Goal: Participate in discussion: Engage in conversation with other users on a specific topic

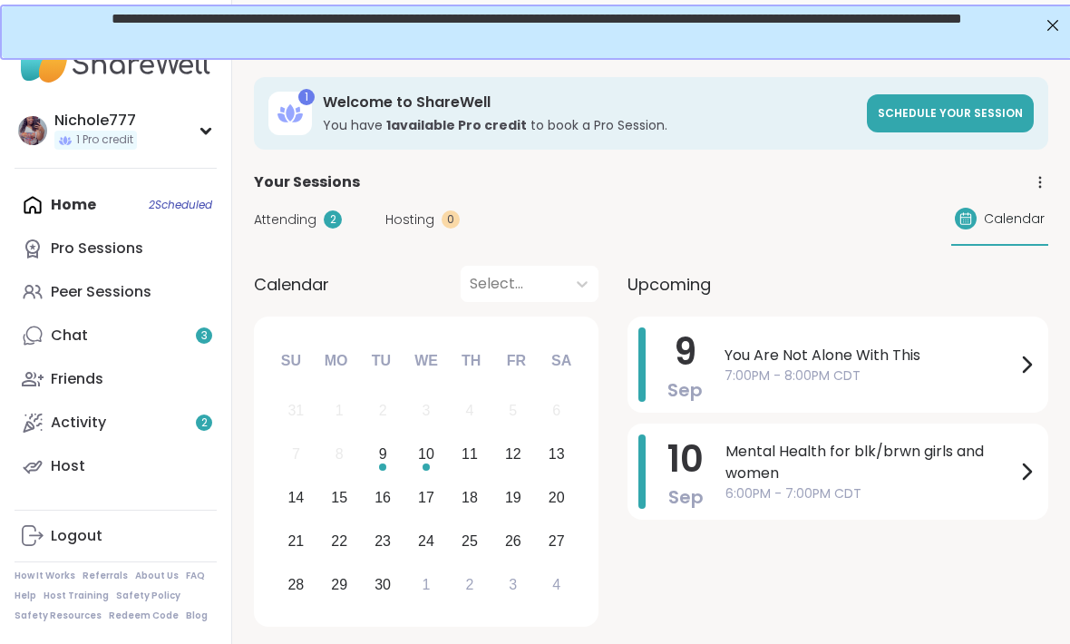
click at [304, 210] on span "Attending" at bounding box center [285, 219] width 63 height 19
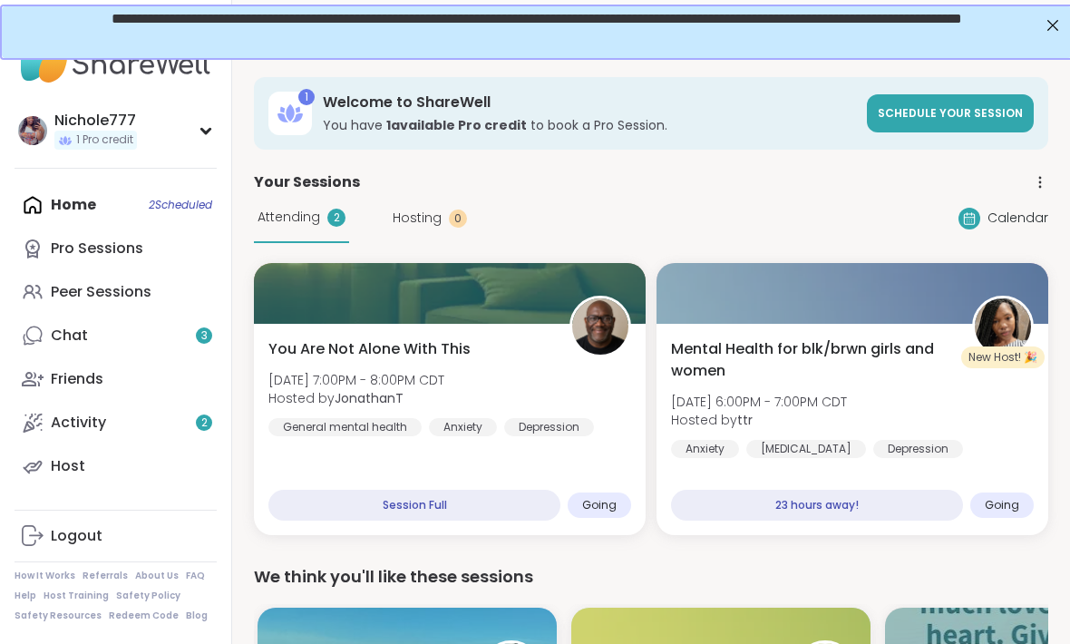
click at [187, 335] on link "Chat 3" at bounding box center [116, 336] width 202 height 44
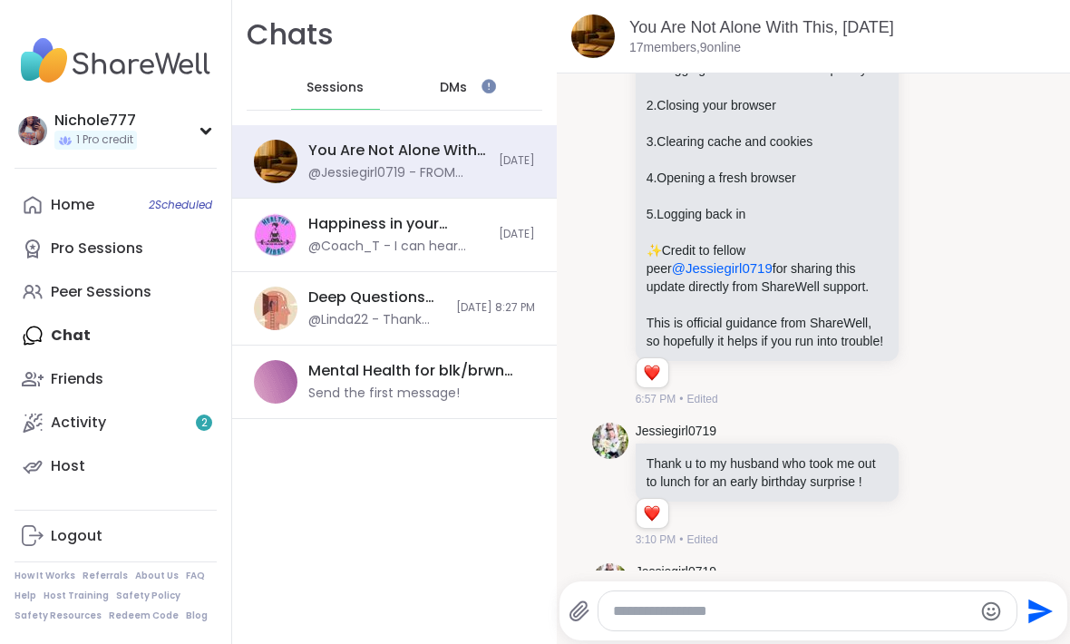
scroll to position [4884, 0]
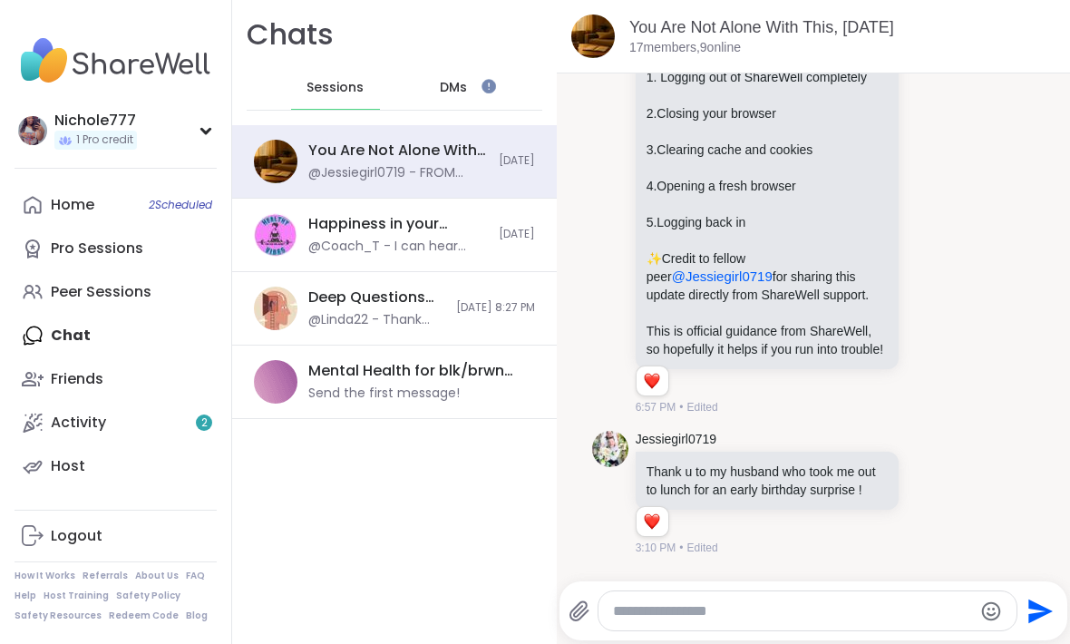
click at [422, 238] on div "@Coach_T - I can hear everyone" at bounding box center [398, 247] width 180 height 18
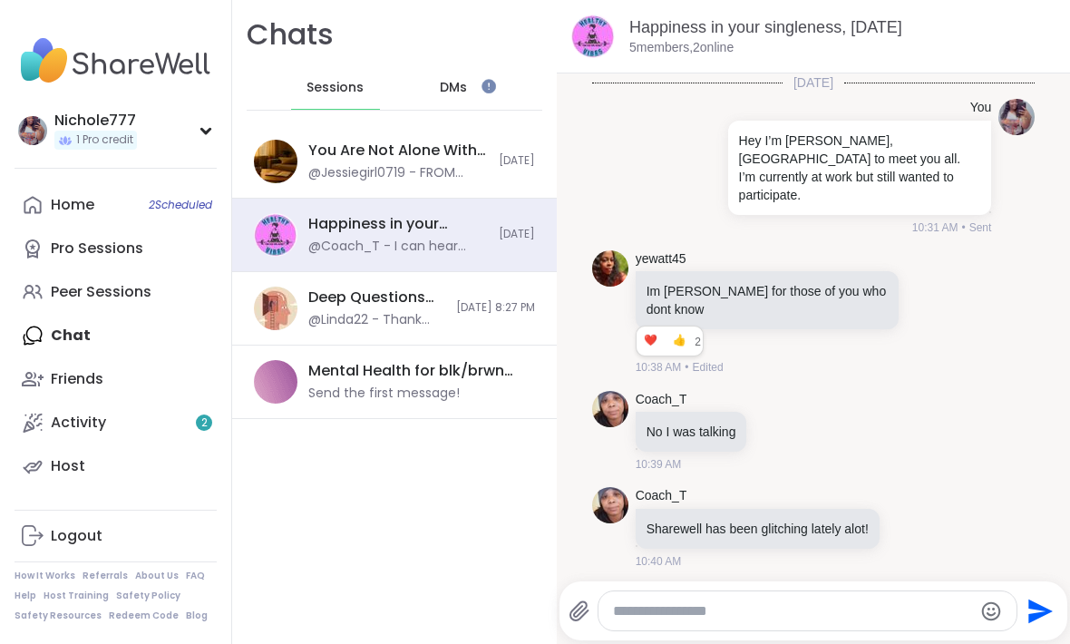
scroll to position [196, 0]
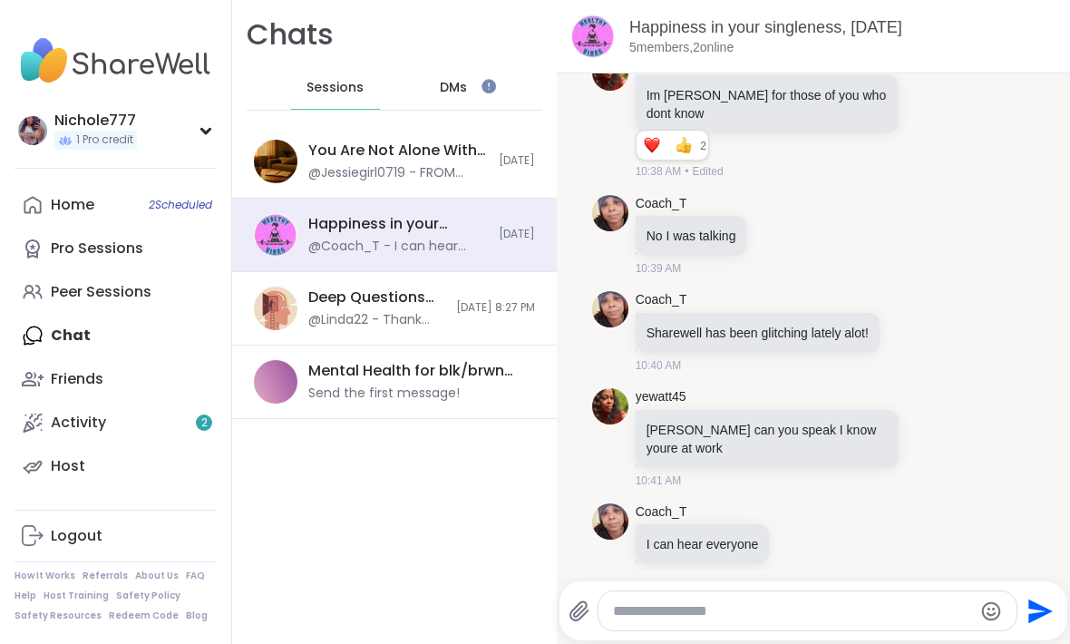
click at [422, 150] on div "You Are Not Alone With This, [DATE]" at bounding box center [398, 151] width 180 height 20
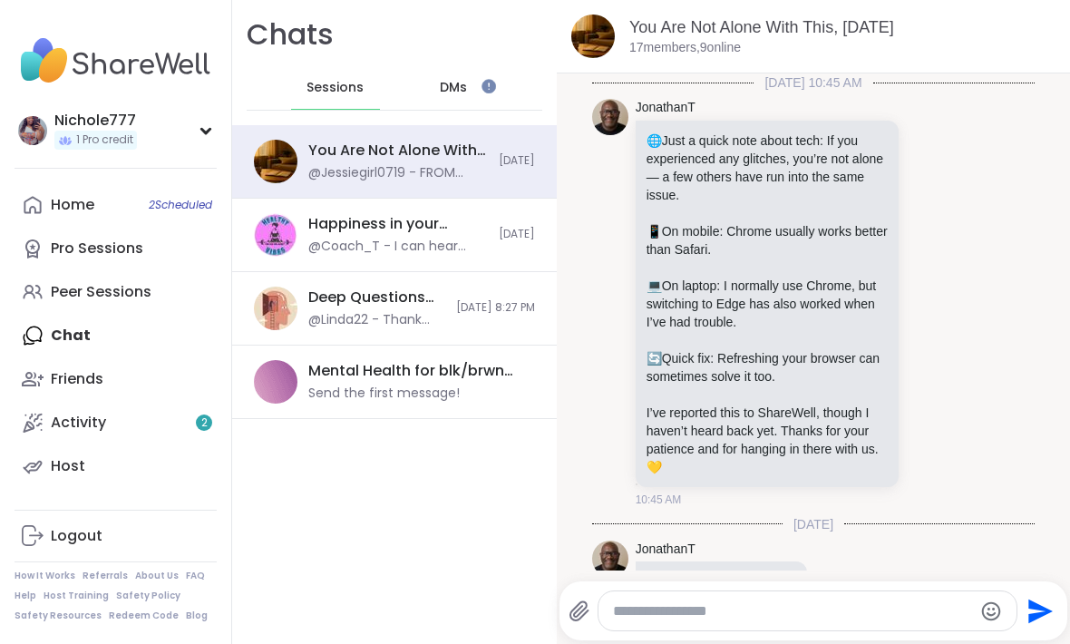
scroll to position [5472, 0]
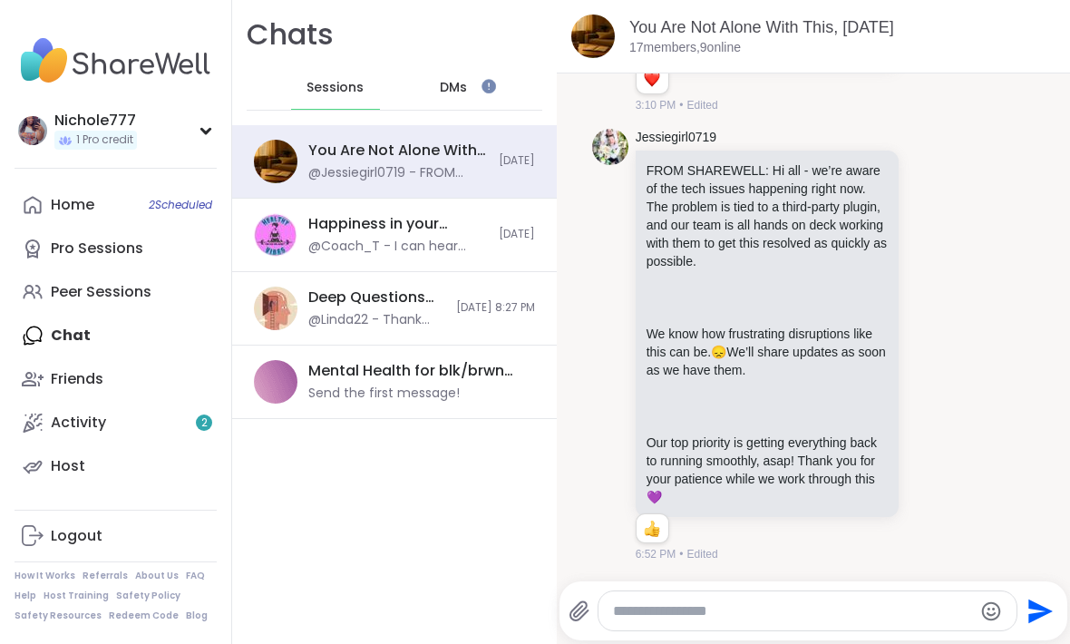
click at [163, 409] on link "Activity 2" at bounding box center [116, 423] width 202 height 44
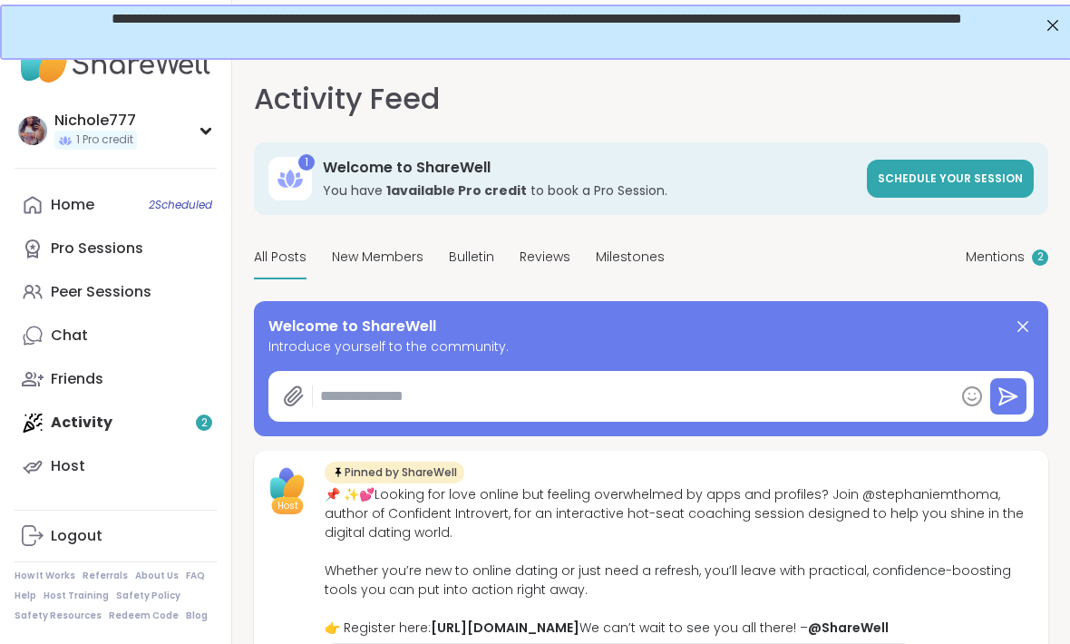
type textarea "*"
click at [107, 190] on link "Home 2 Scheduled" at bounding box center [116, 205] width 202 height 44
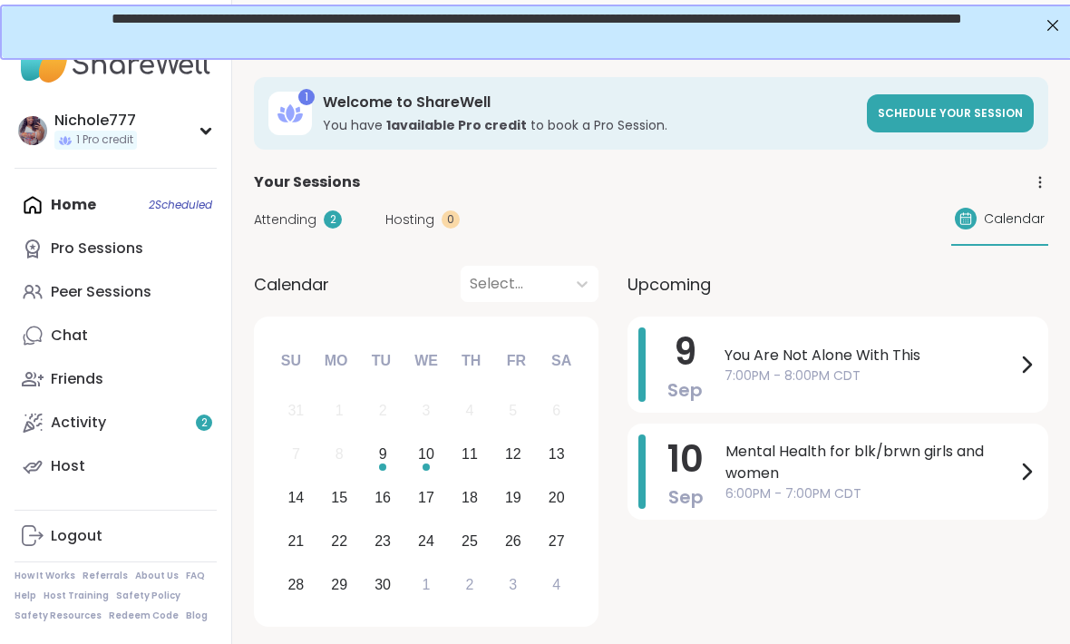
click at [326, 205] on div "Attending 2 Hosting 0 Calendar" at bounding box center [651, 219] width 794 height 53
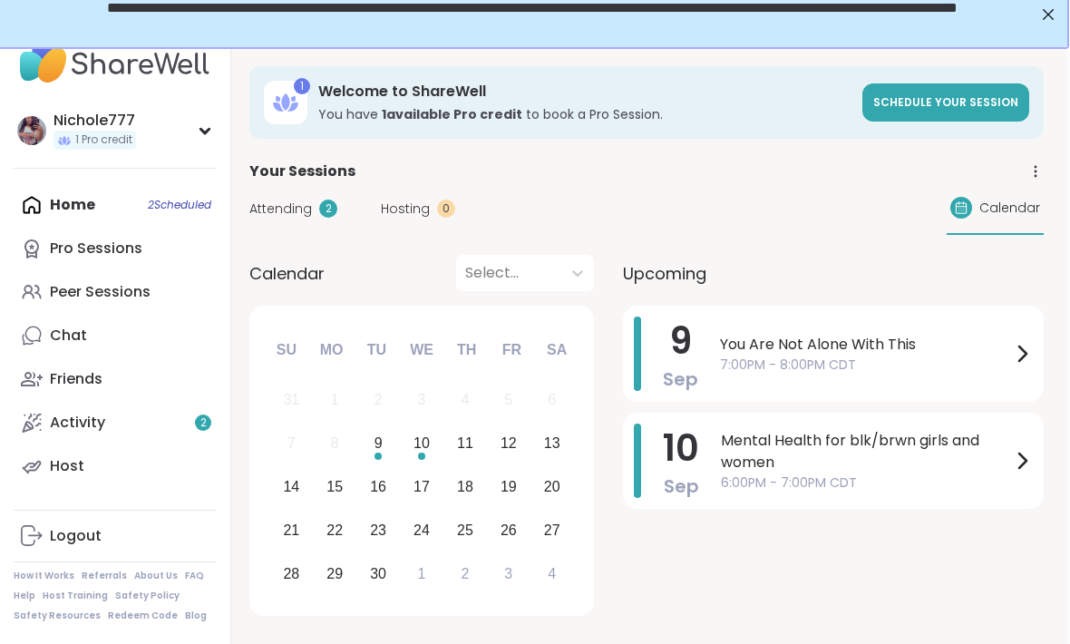
scroll to position [9, 4]
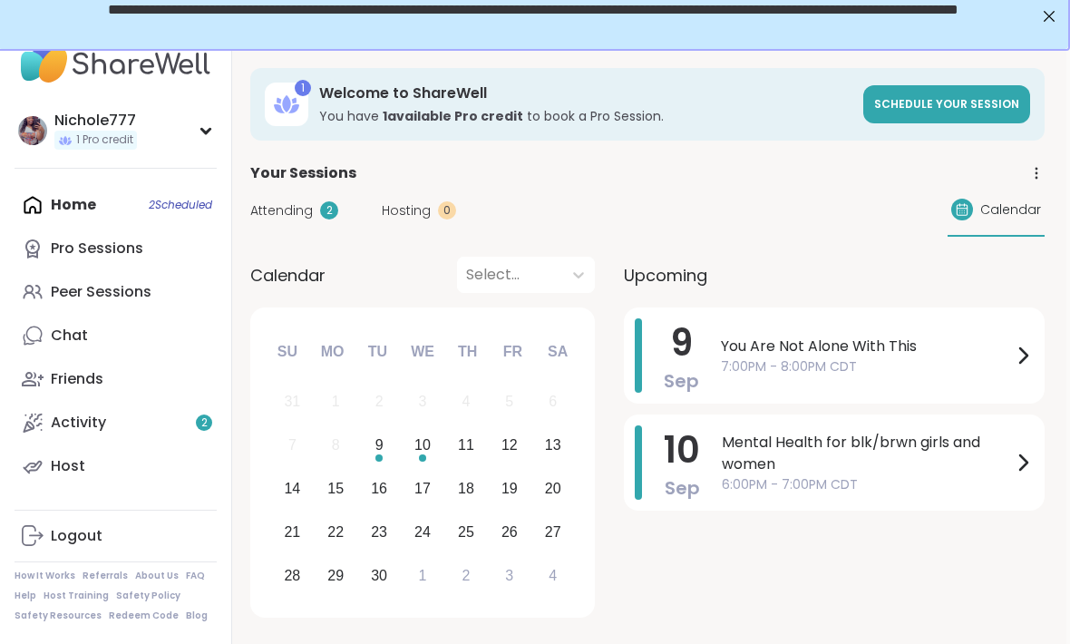
click at [1023, 356] on icon at bounding box center [1023, 356] width 22 height 22
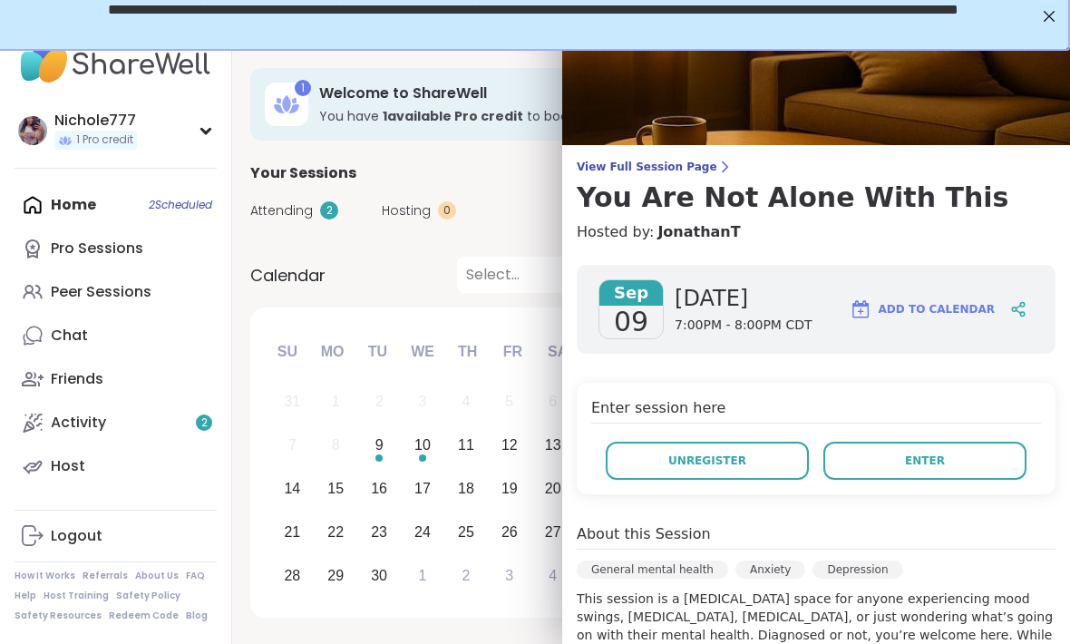
click at [921, 467] on span "Enter" at bounding box center [925, 460] width 40 height 16
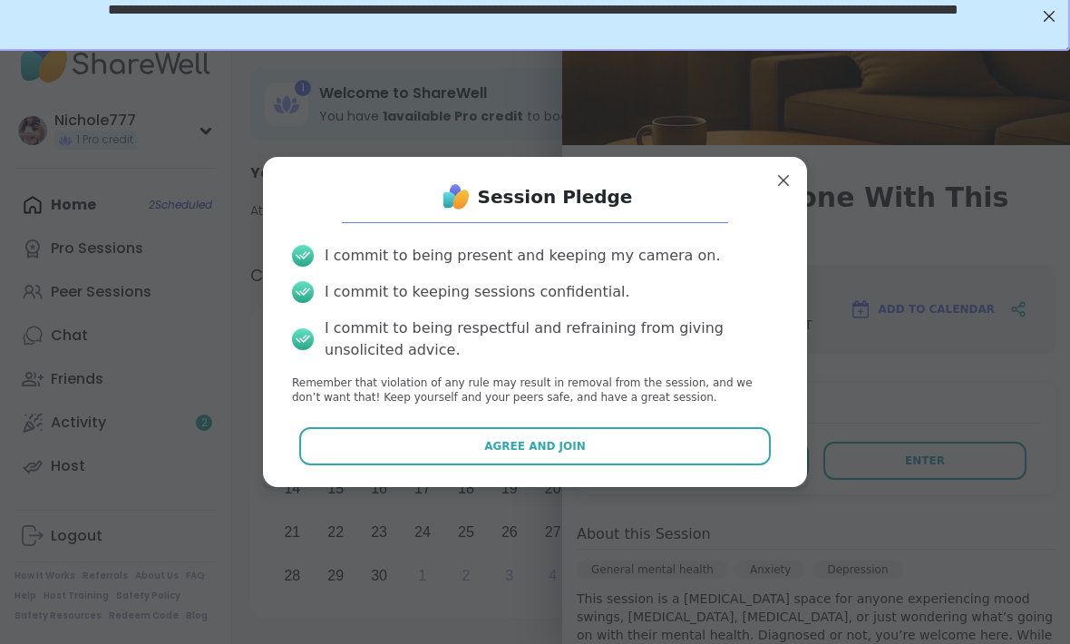
click at [662, 463] on button "Agree and Join" at bounding box center [535, 446] width 472 height 38
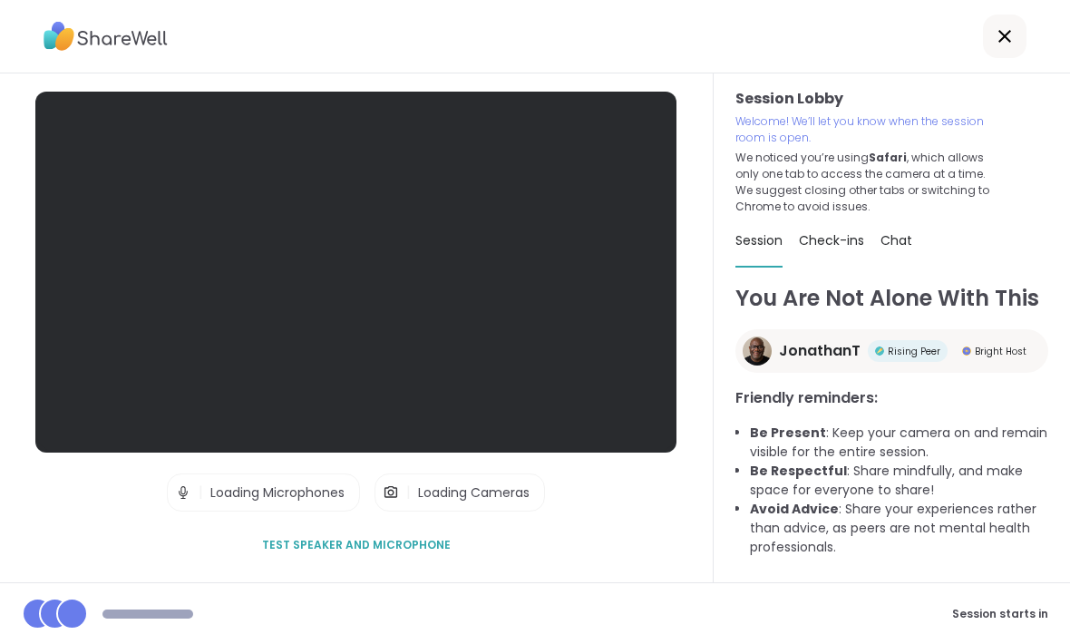
scroll to position [60, 0]
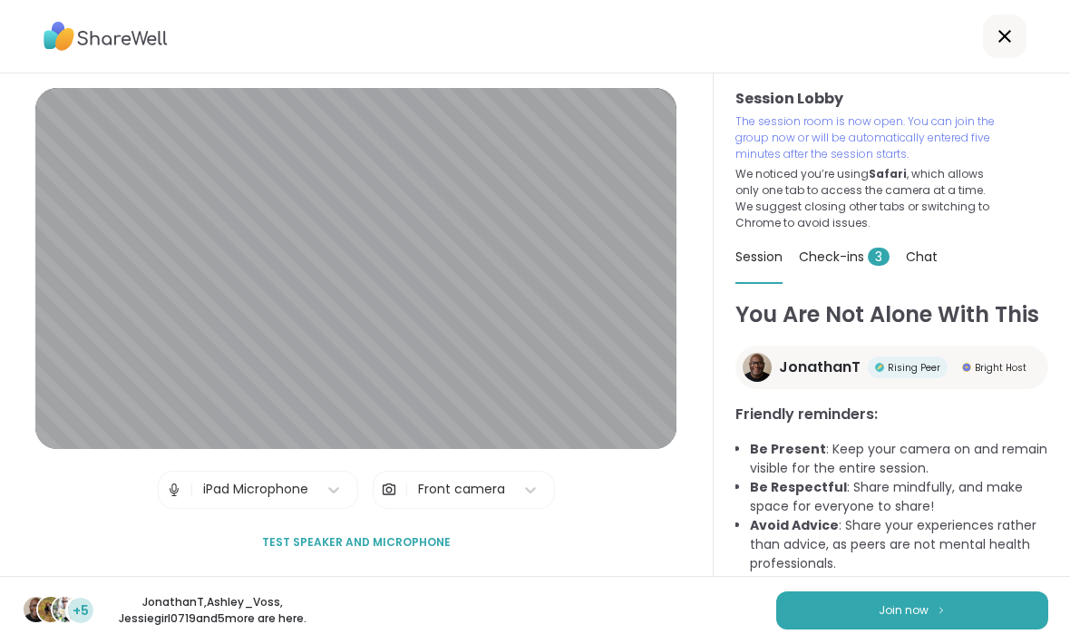
click at [883, 610] on span "Join now" at bounding box center [903, 610] width 50 height 16
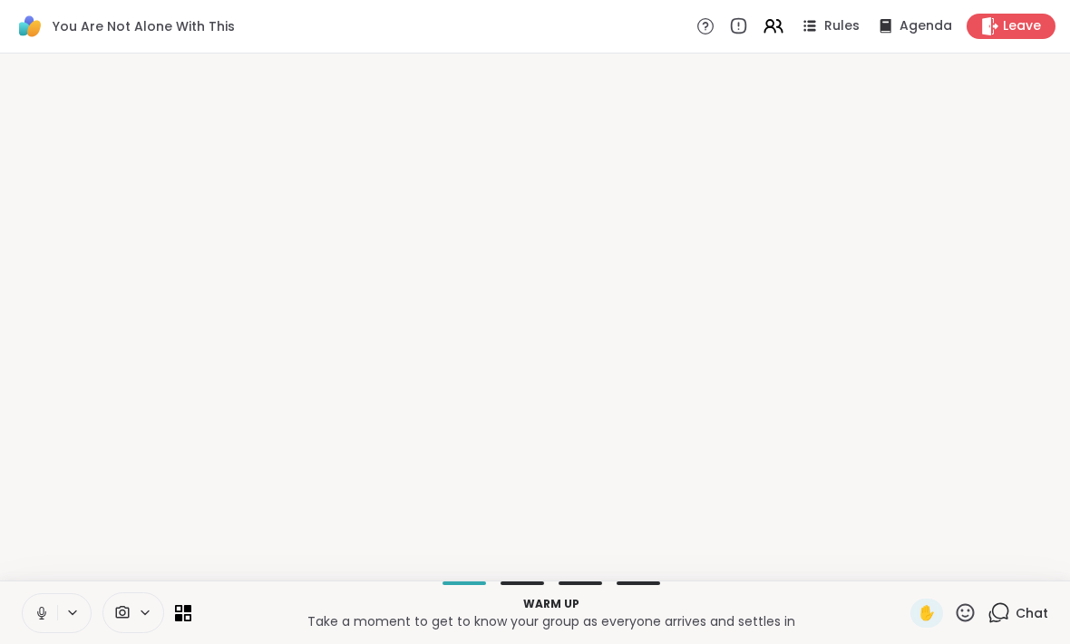
scroll to position [0, 0]
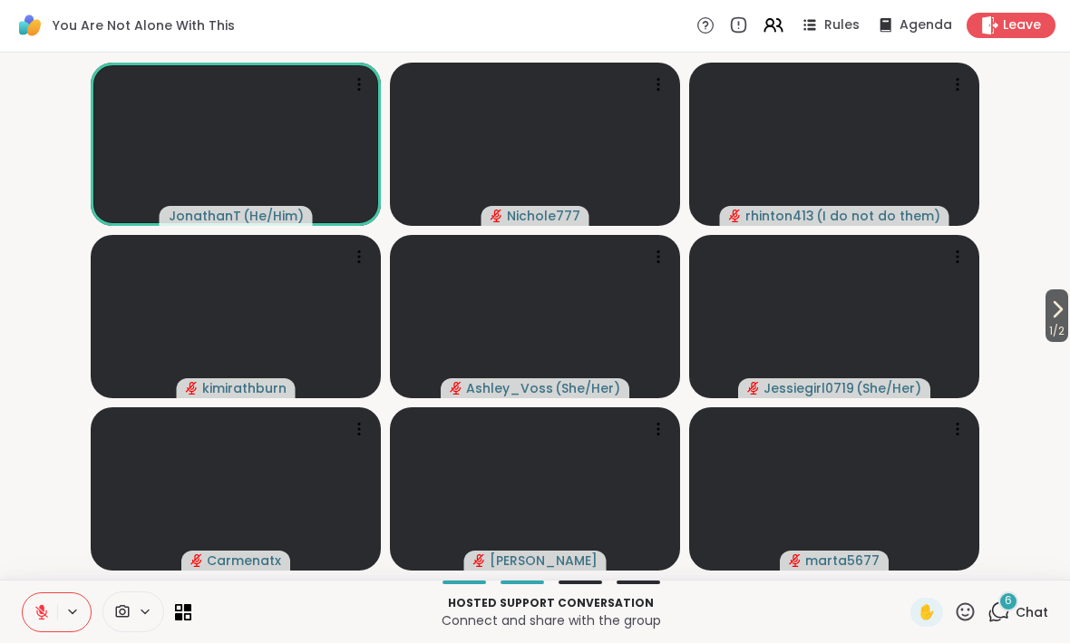
click at [1066, 299] on button "1 / 2" at bounding box center [1056, 316] width 23 height 53
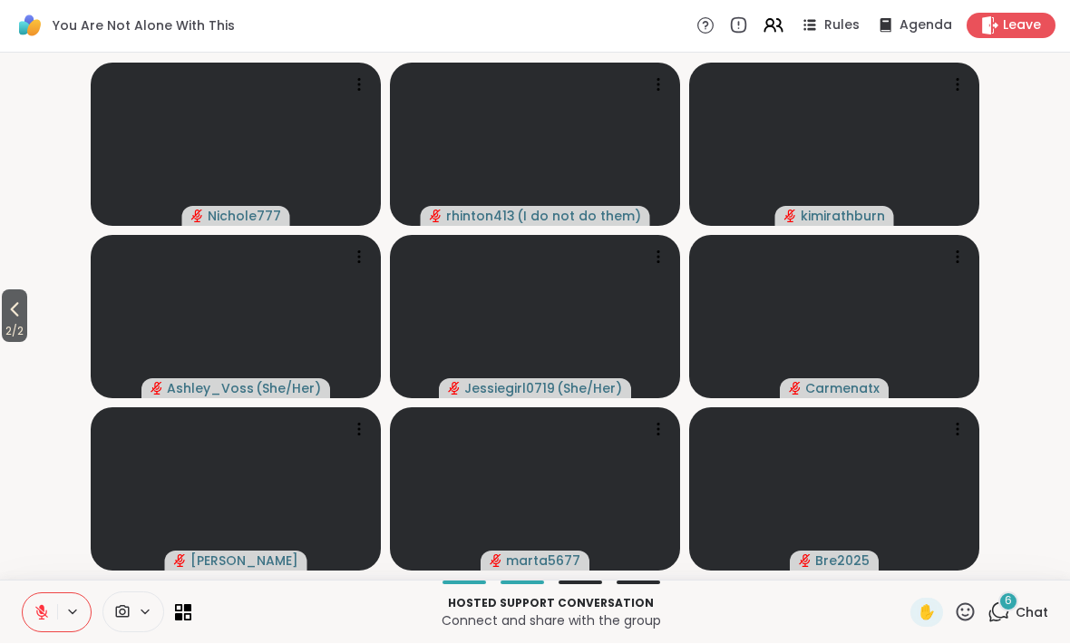
click at [9, 308] on icon at bounding box center [15, 310] width 22 height 22
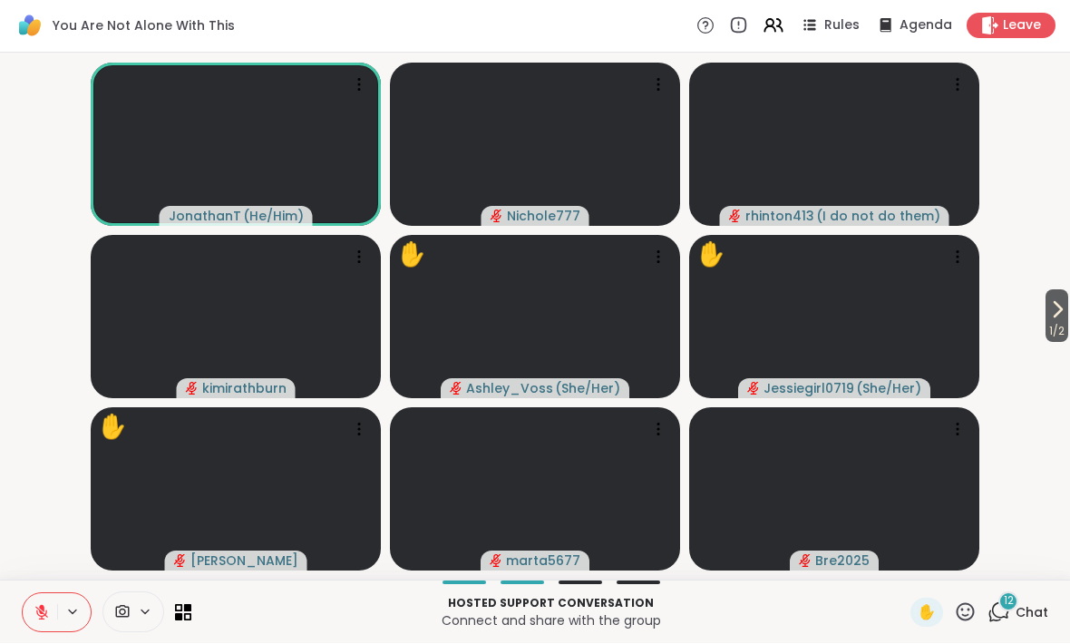
click at [1060, 319] on icon at bounding box center [1057, 310] width 22 height 22
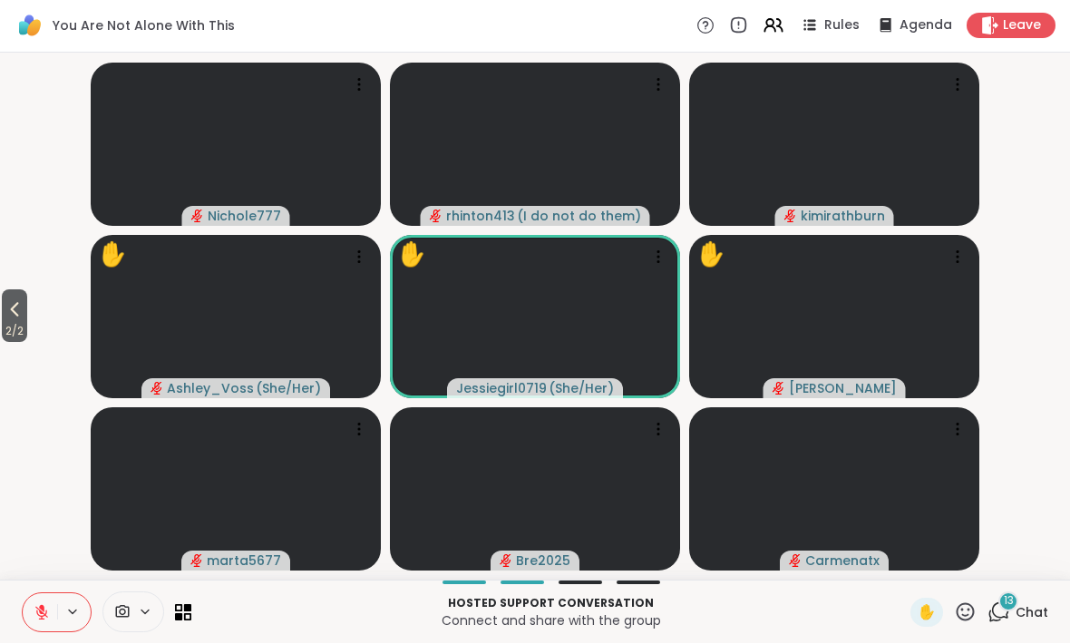
click at [23, 321] on span "2 / 2" at bounding box center [14, 332] width 25 height 22
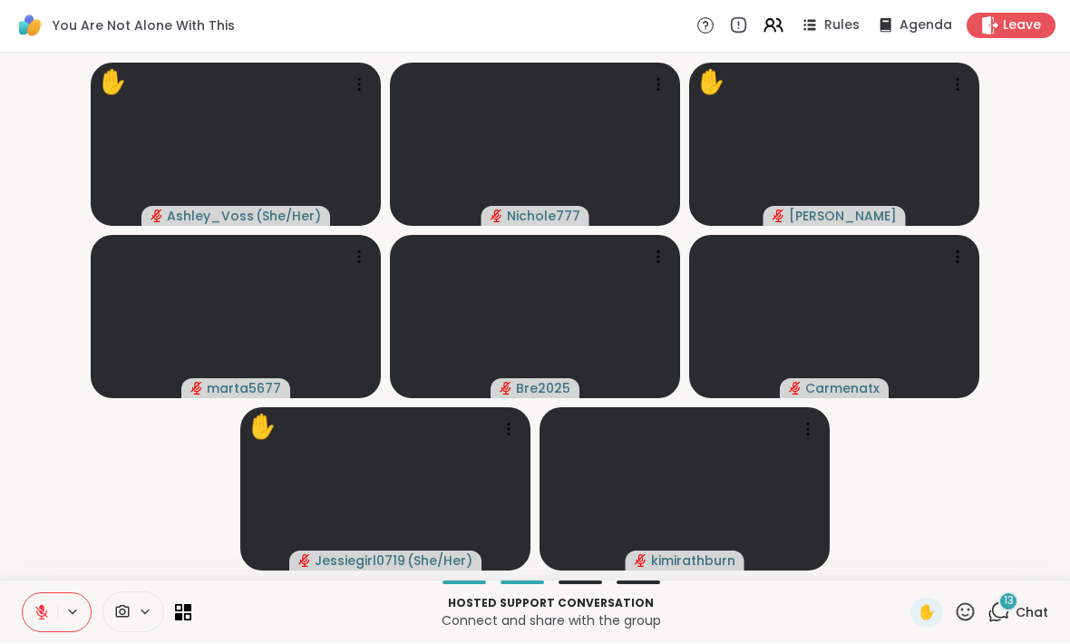
click at [1011, 608] on span "13" at bounding box center [1009, 601] width 10 height 15
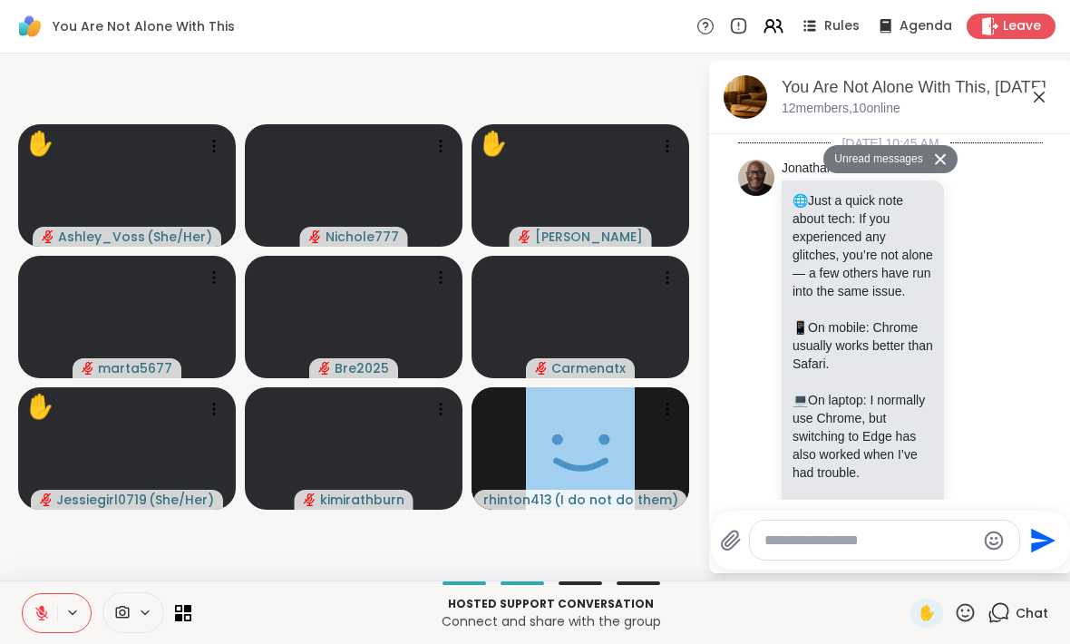
scroll to position [10485, 0]
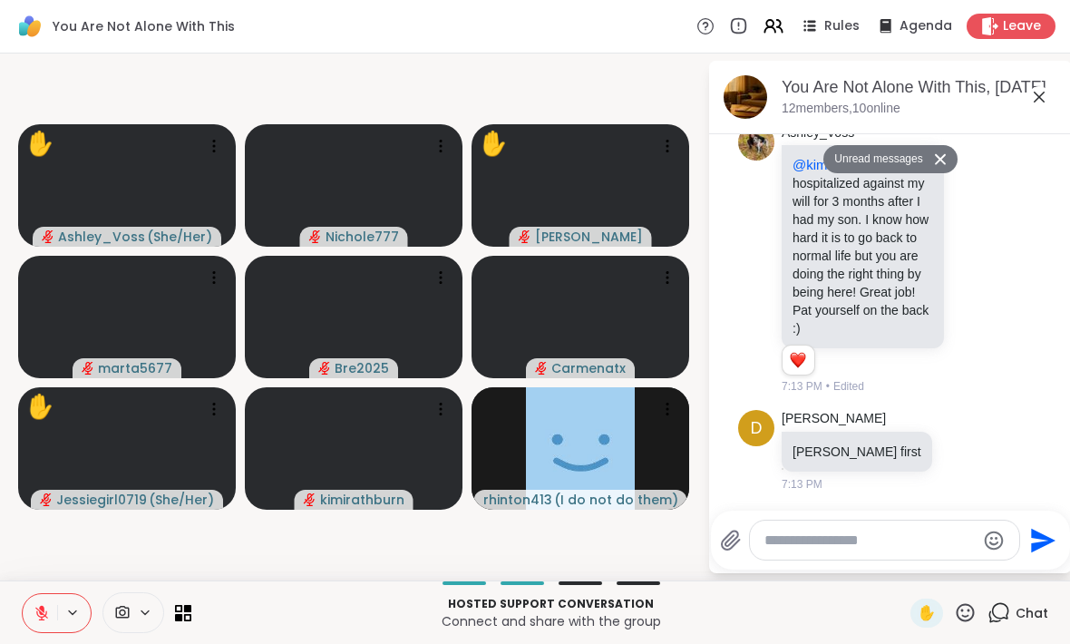
click at [851, 531] on textarea "Type your message" at bounding box center [869, 540] width 211 height 18
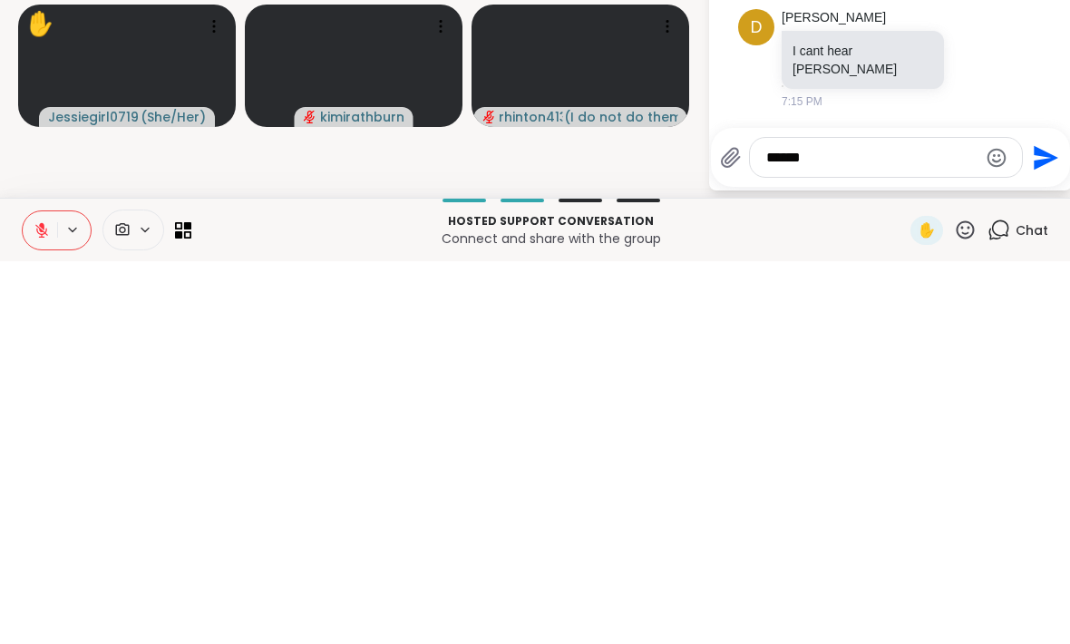
scroll to position [10538, 0]
type textarea "*"
click at [631, 158] on video-player-container "✋ [PERSON_NAME] ( She/Her ) Nichole777 ✋ [PERSON_NAME] marta5677 Bre2025 Carmen…" at bounding box center [353, 317] width 685 height 512
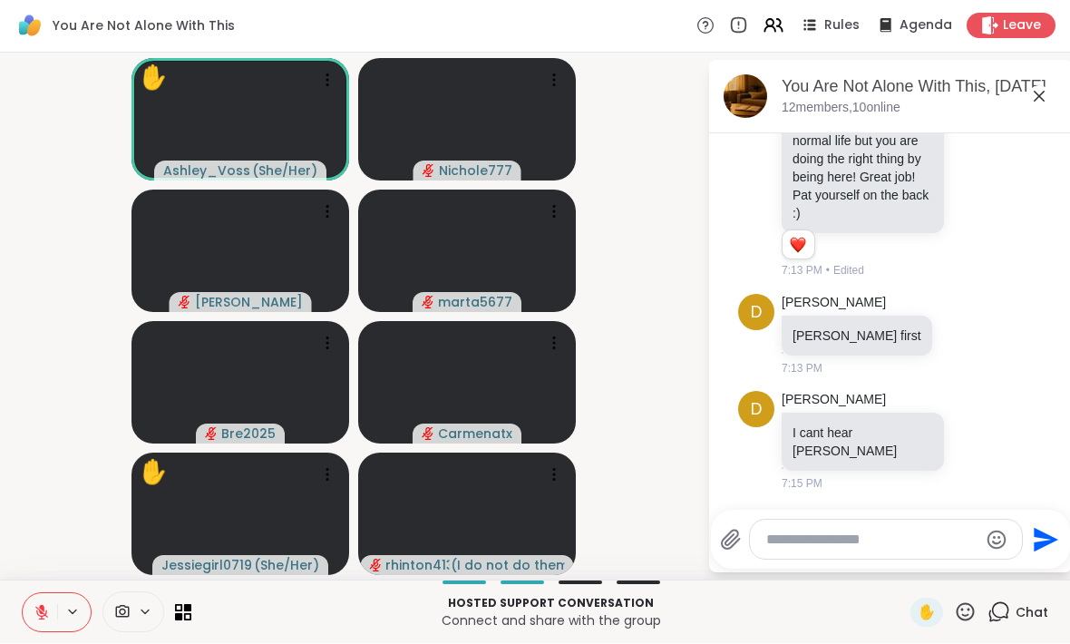
click at [1042, 101] on icon at bounding box center [1039, 97] width 22 height 22
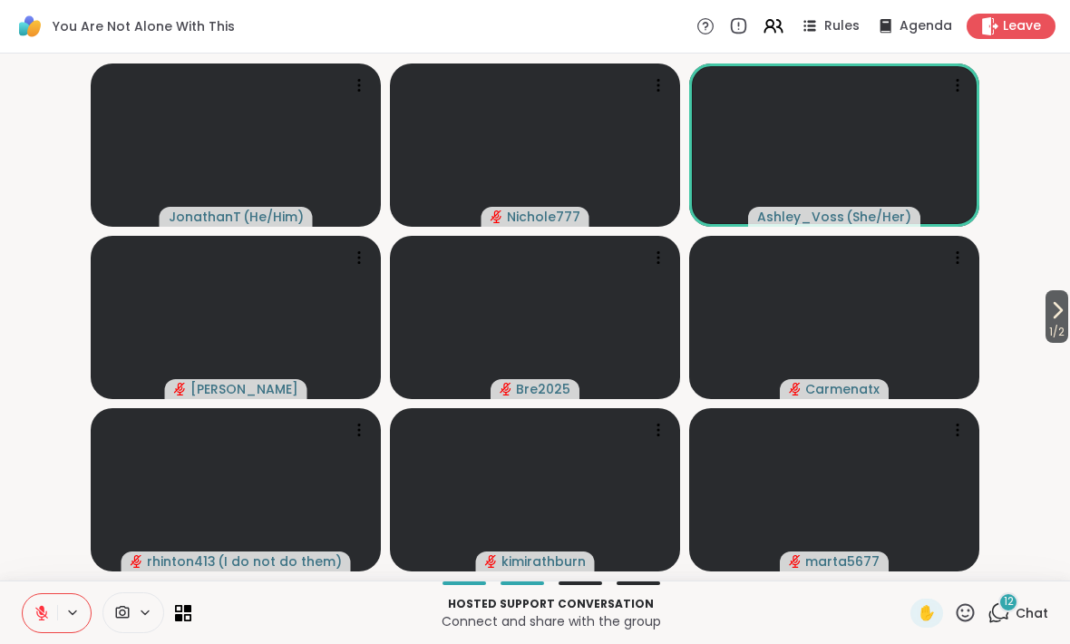
click at [1012, 609] on span "12" at bounding box center [1009, 601] width 10 height 15
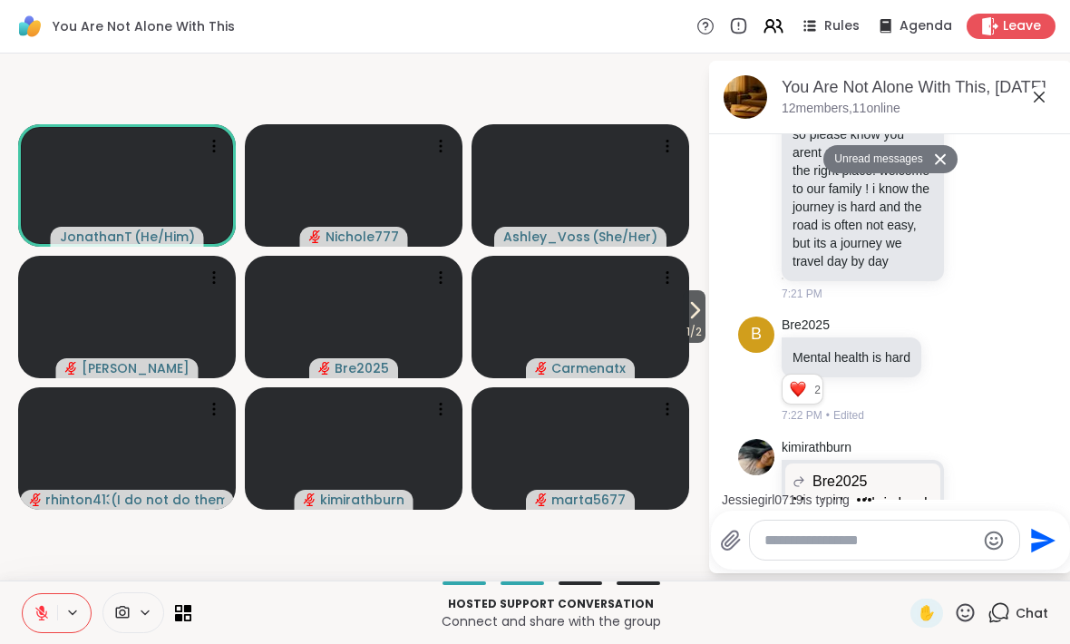
scroll to position [13157, 0]
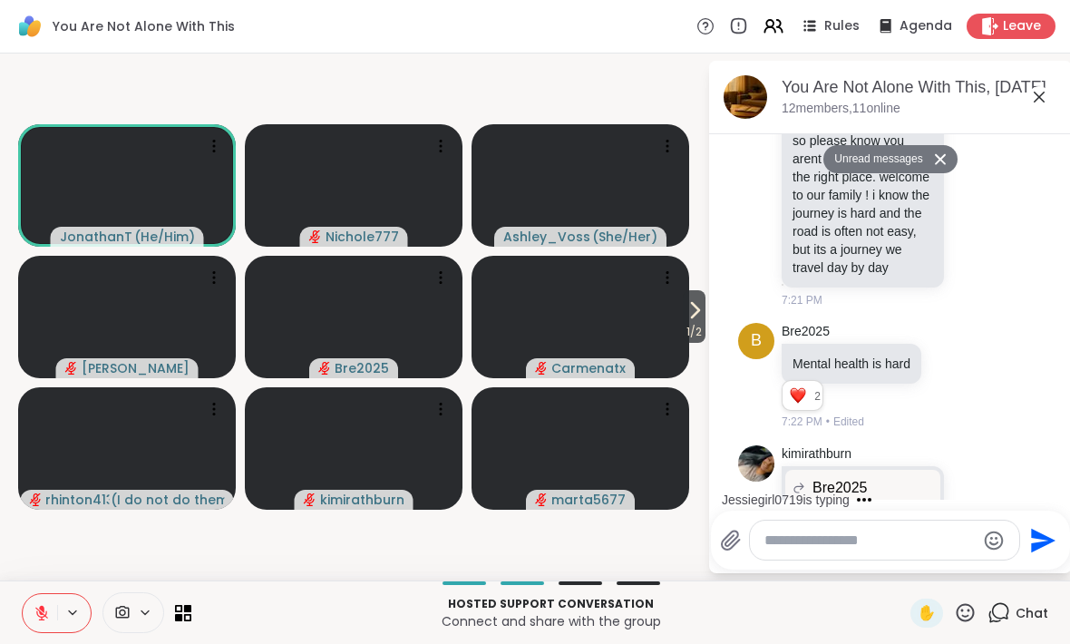
click at [884, 534] on textarea "Type your message" at bounding box center [869, 540] width 211 height 18
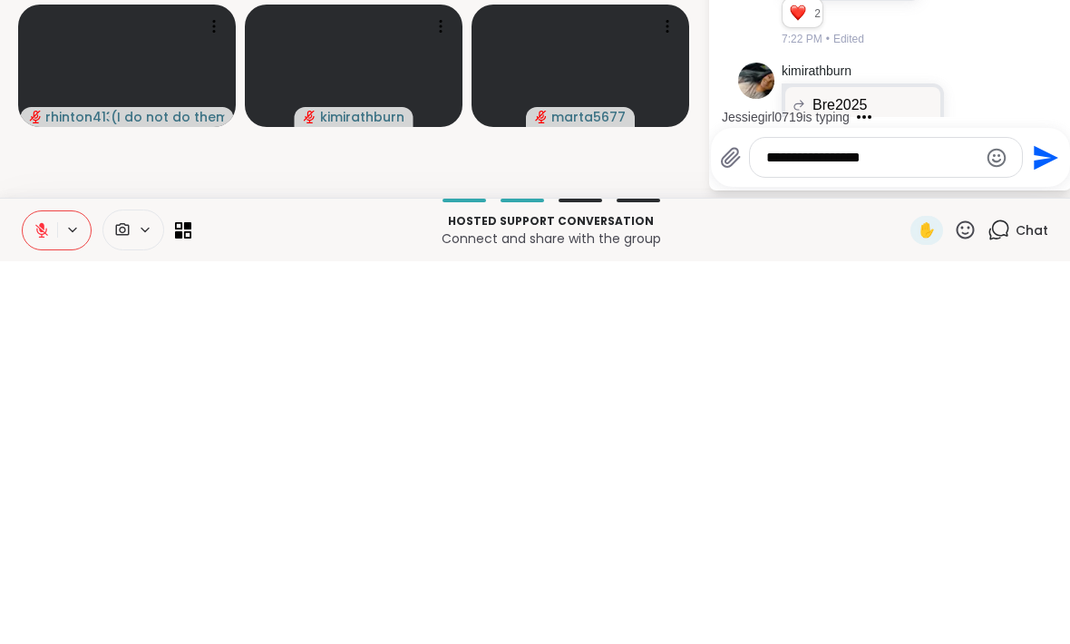
paste textarea "Type your message"
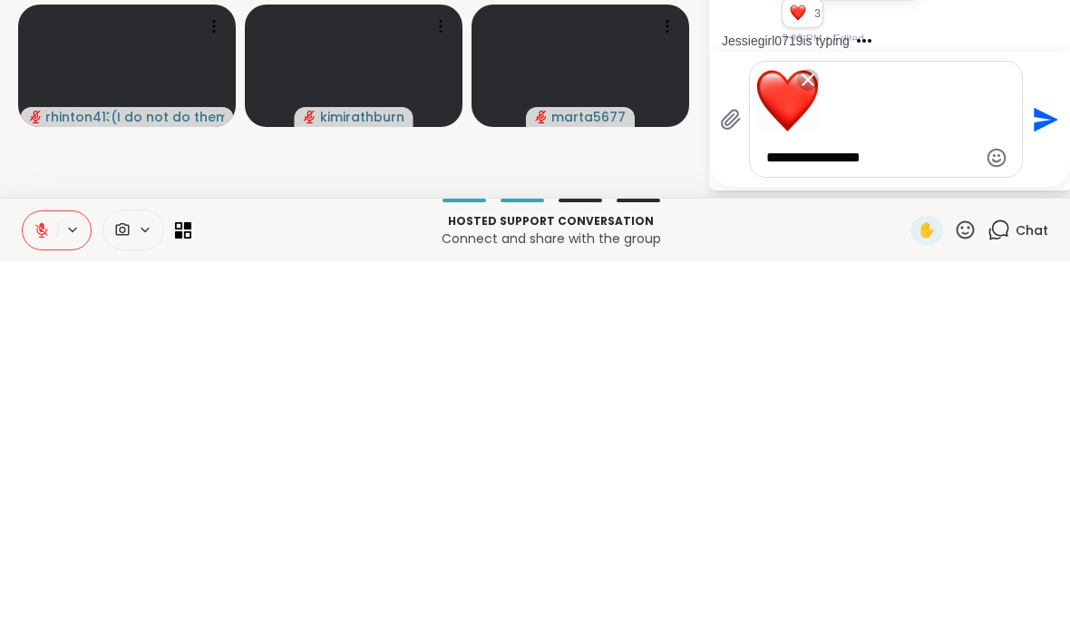
type textarea "**********"
click at [1036, 490] on icon "Send" at bounding box center [1046, 502] width 24 height 24
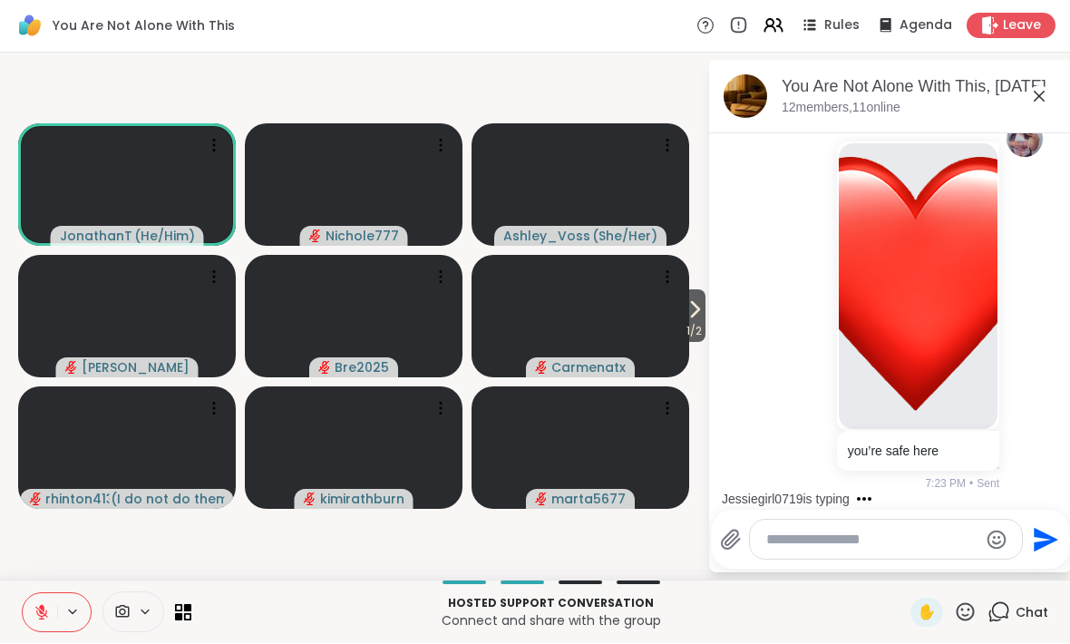
scroll to position [14216, 0]
click at [1036, 100] on icon at bounding box center [1039, 97] width 22 height 22
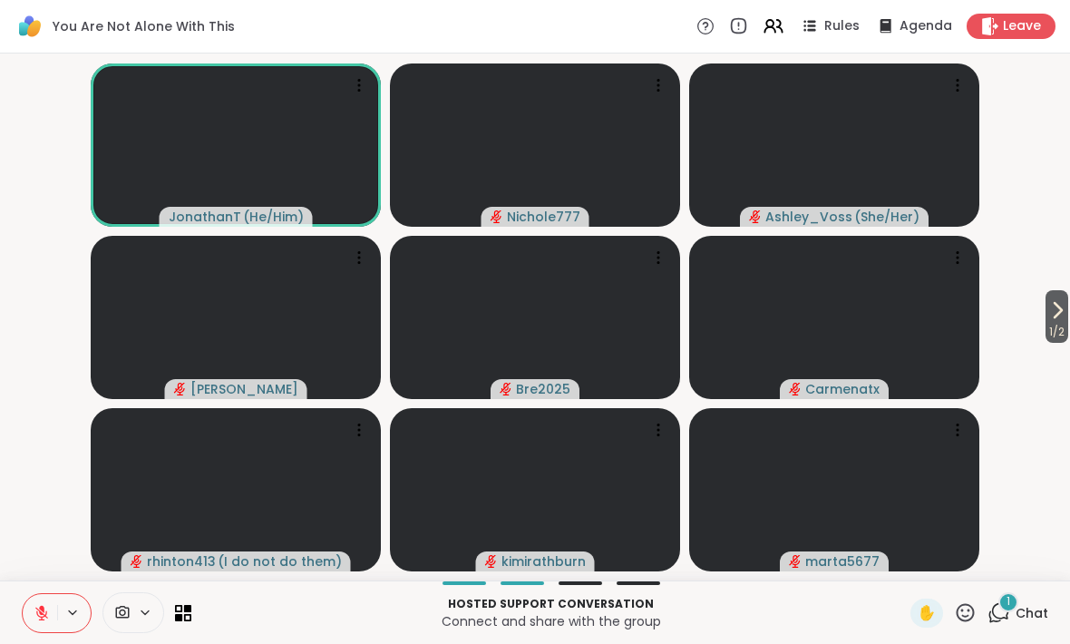
click at [1005, 618] on icon at bounding box center [998, 612] width 23 height 23
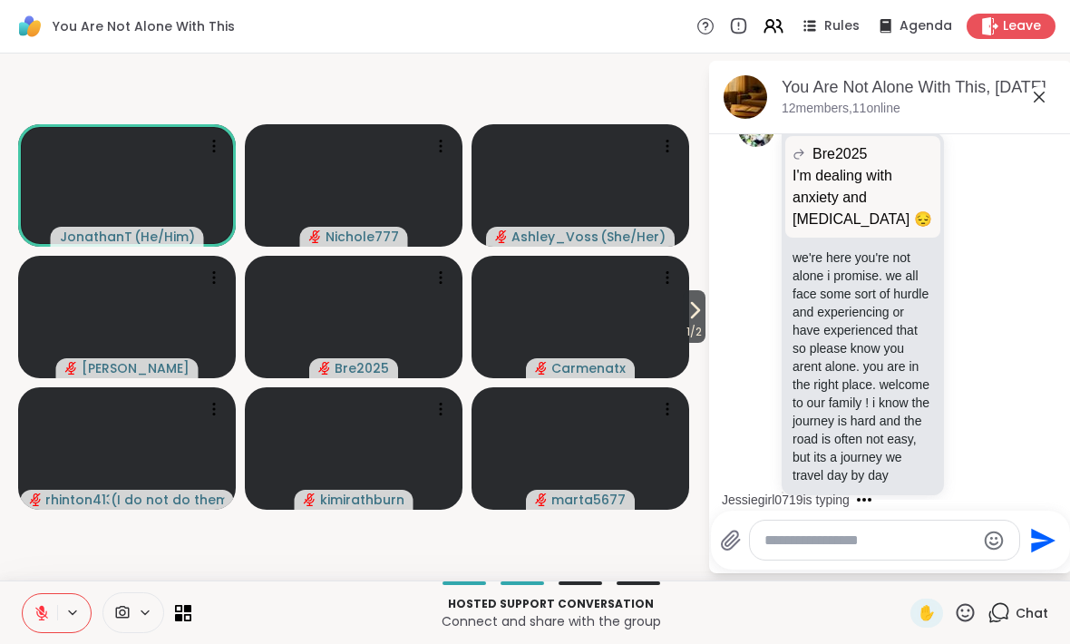
scroll to position [12887, 0]
click at [1042, 101] on icon at bounding box center [1039, 97] width 22 height 22
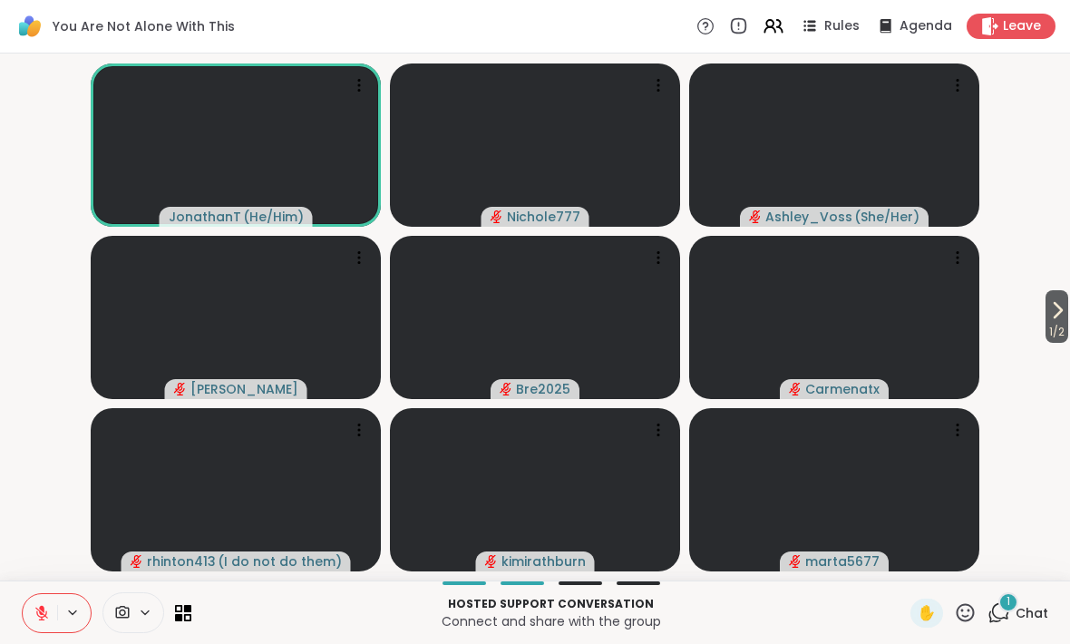
click at [1002, 611] on icon at bounding box center [998, 612] width 23 height 23
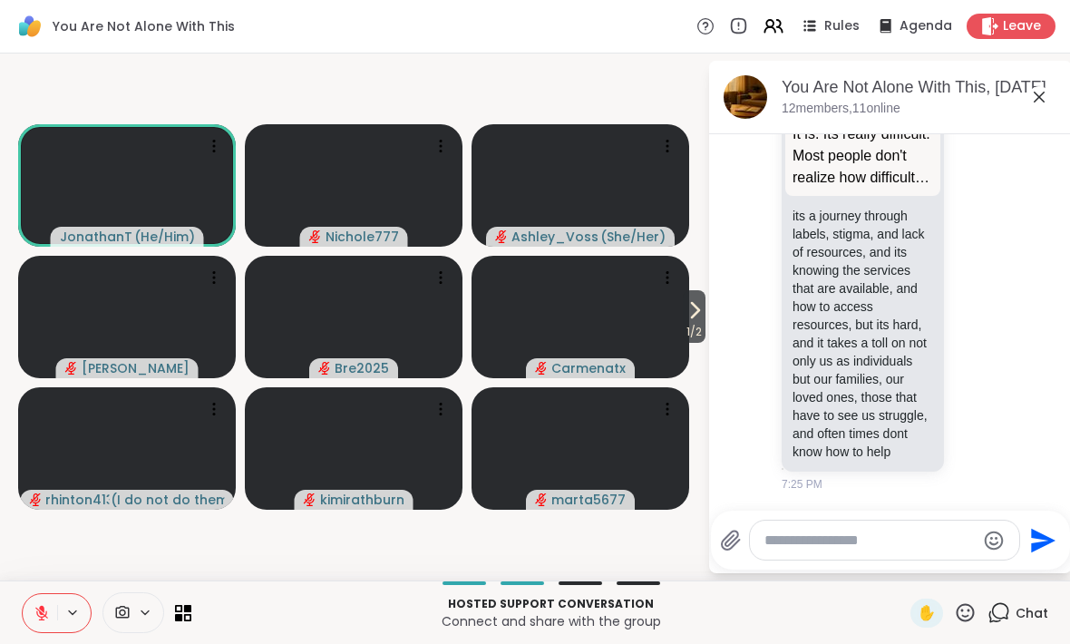
scroll to position [14975, 0]
click at [1043, 102] on icon at bounding box center [1039, 97] width 22 height 22
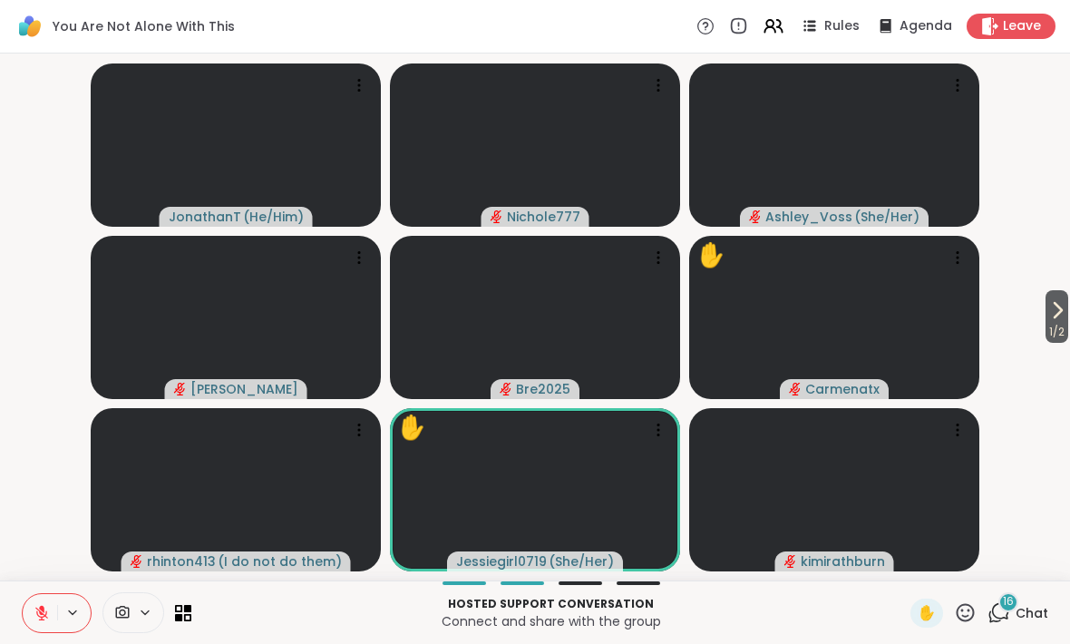
click at [975, 610] on icon at bounding box center [965, 612] width 23 height 23
click at [908, 554] on span "❤️" at bounding box center [912, 565] width 18 height 22
click at [965, 614] on icon at bounding box center [965, 612] width 23 height 23
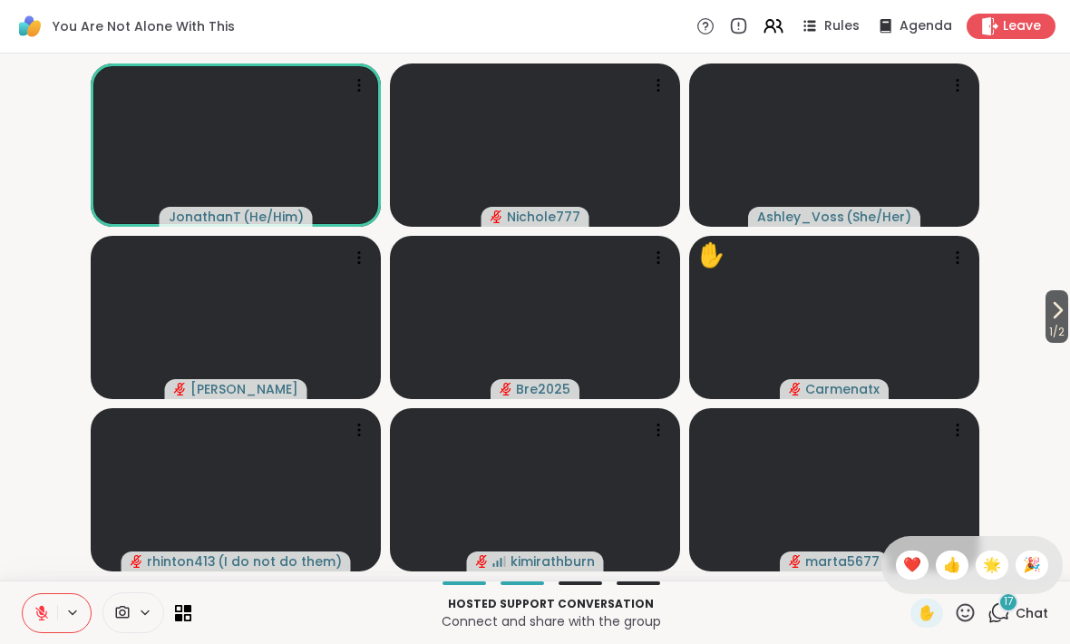
click at [1000, 613] on icon at bounding box center [998, 612] width 23 height 23
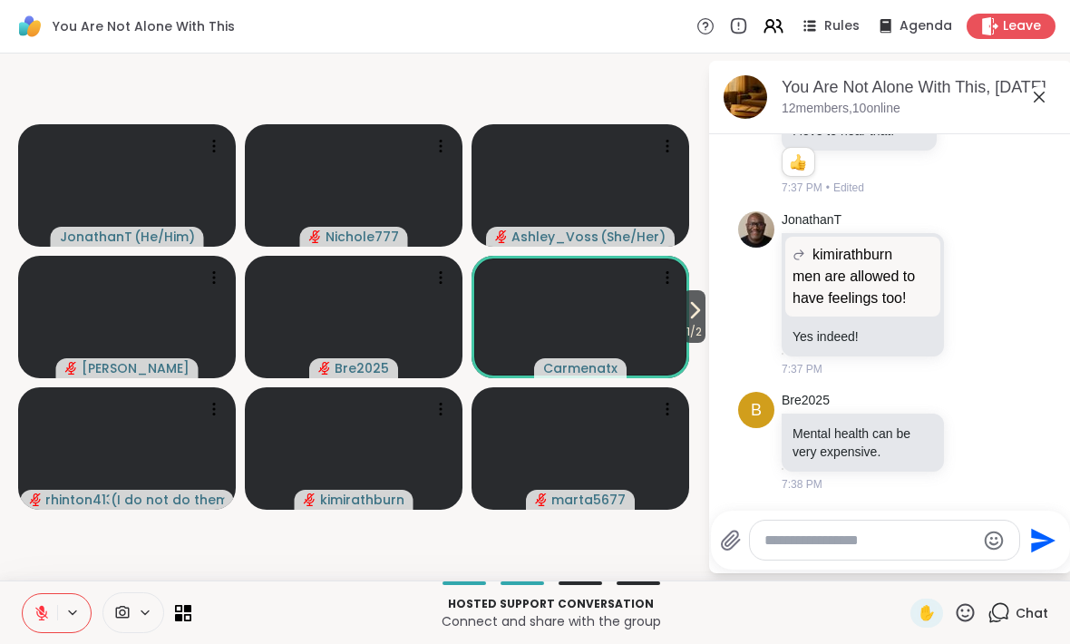
scroll to position [18865, 0]
click at [1043, 105] on icon at bounding box center [1039, 97] width 22 height 22
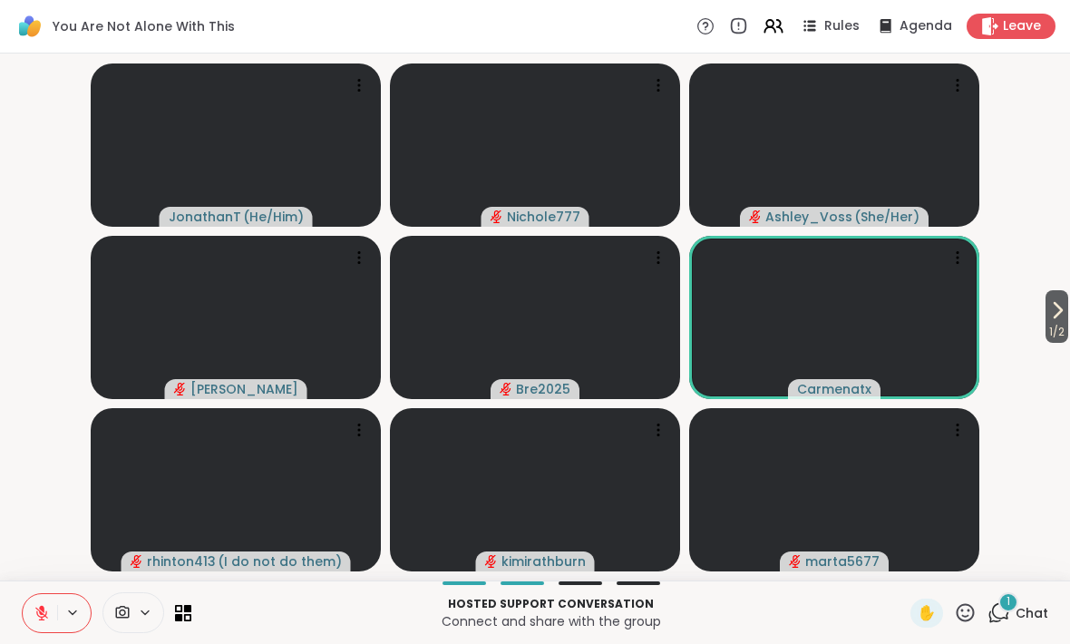
click at [997, 617] on icon at bounding box center [1000, 611] width 17 height 16
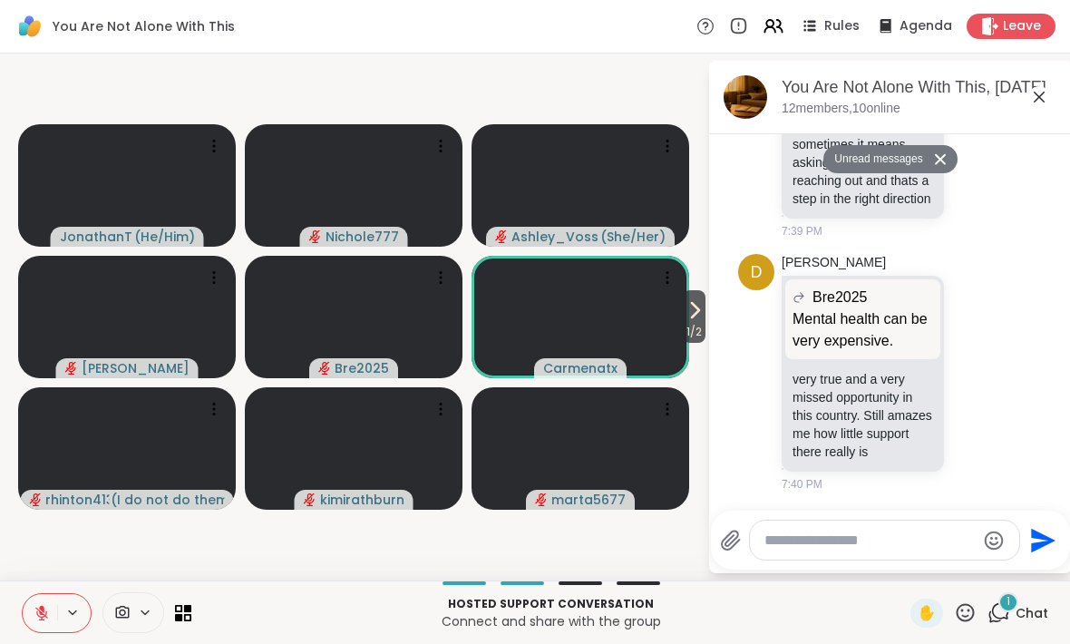
scroll to position [19637, 0]
click at [830, 548] on textarea "Type your message" at bounding box center [869, 540] width 211 height 18
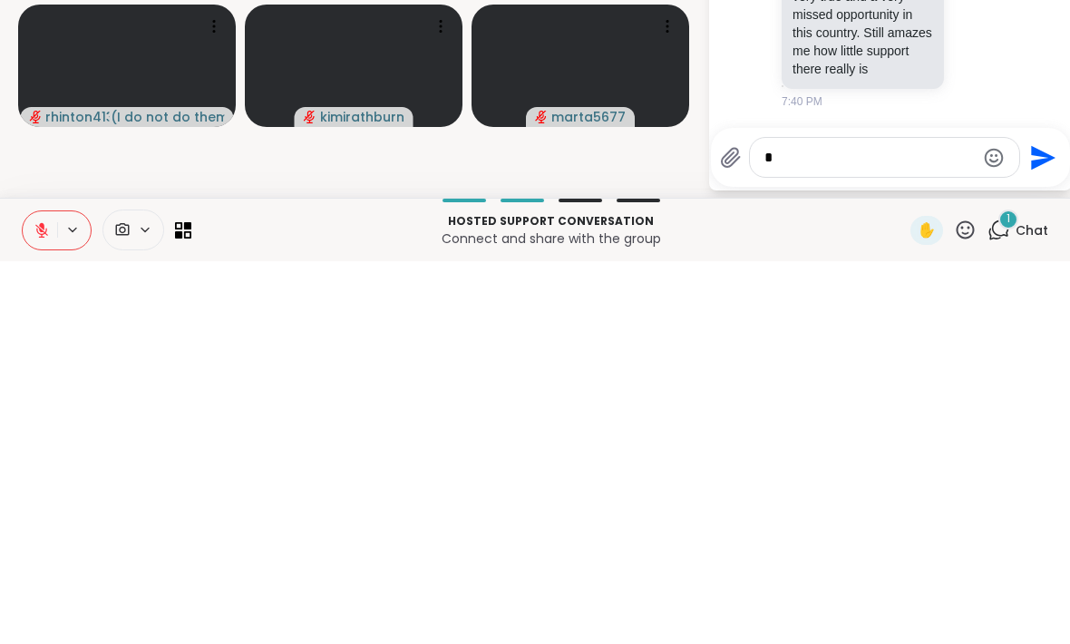
scroll to position [0, 0]
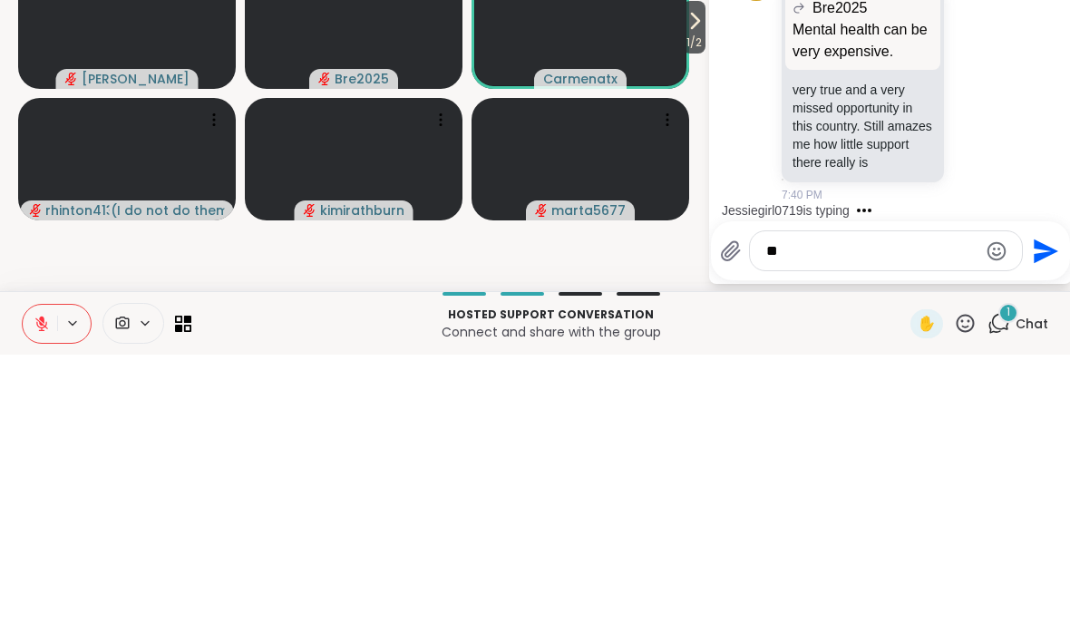
type textarea "*"
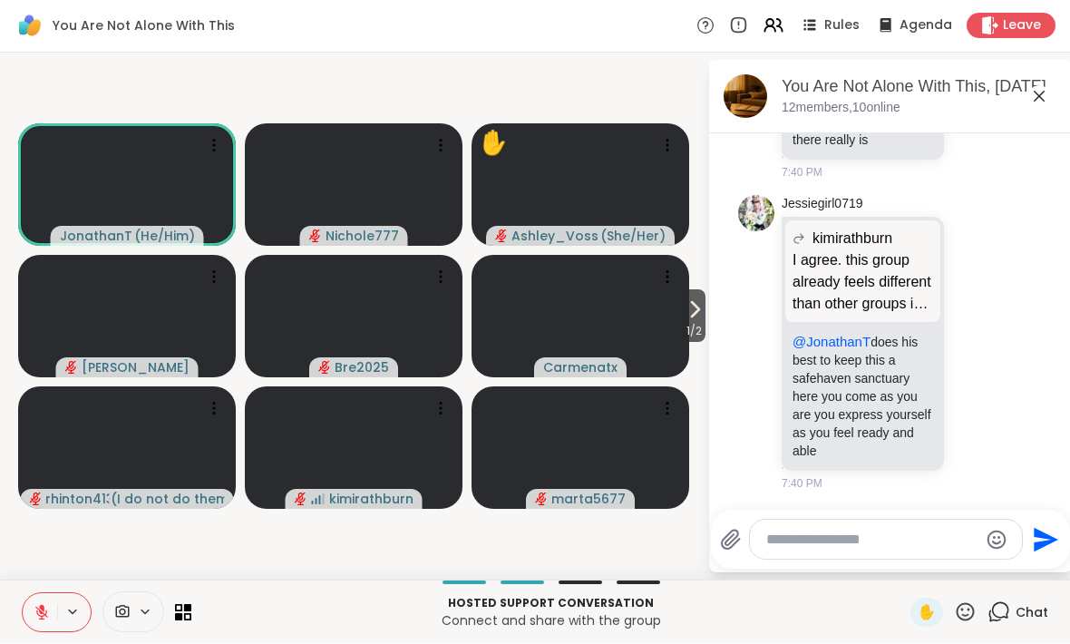
scroll to position [19955, 0]
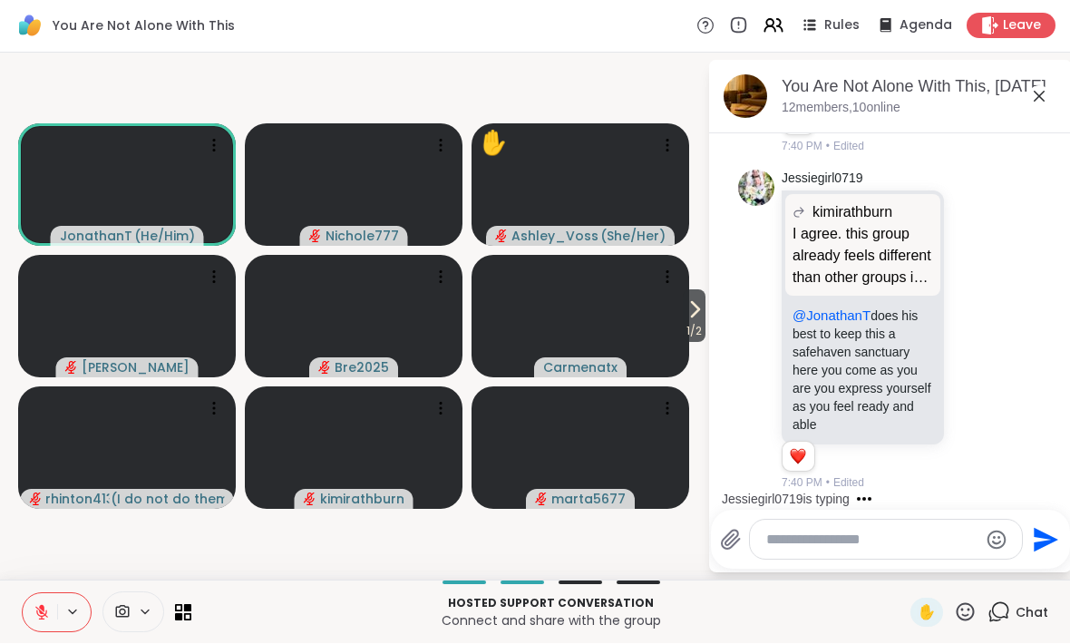
click at [1046, 86] on icon at bounding box center [1039, 97] width 22 height 22
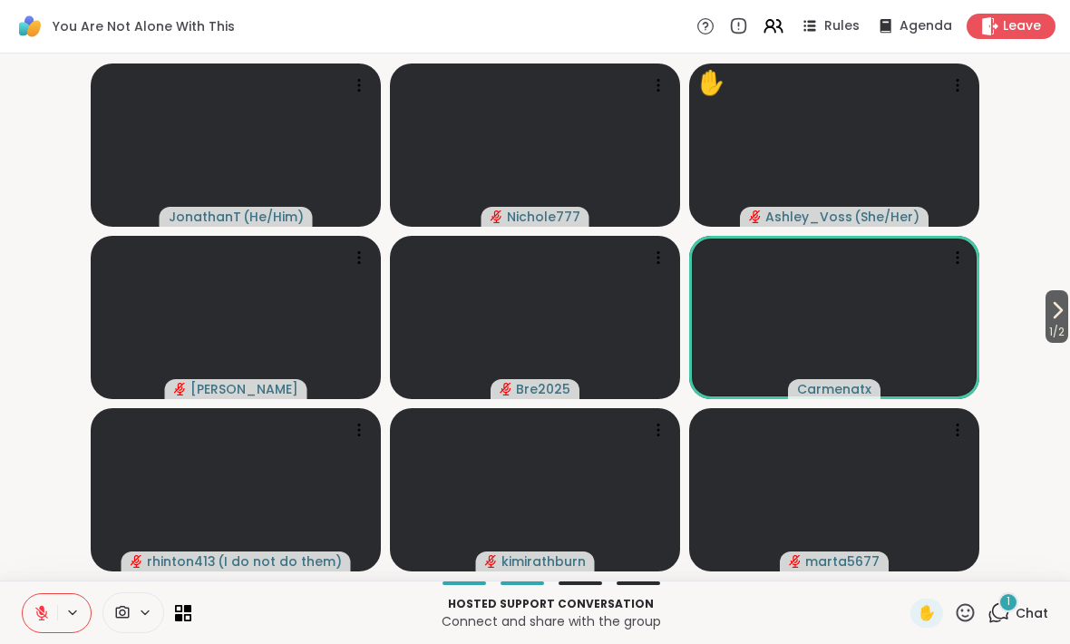
click at [1057, 321] on icon at bounding box center [1057, 310] width 22 height 22
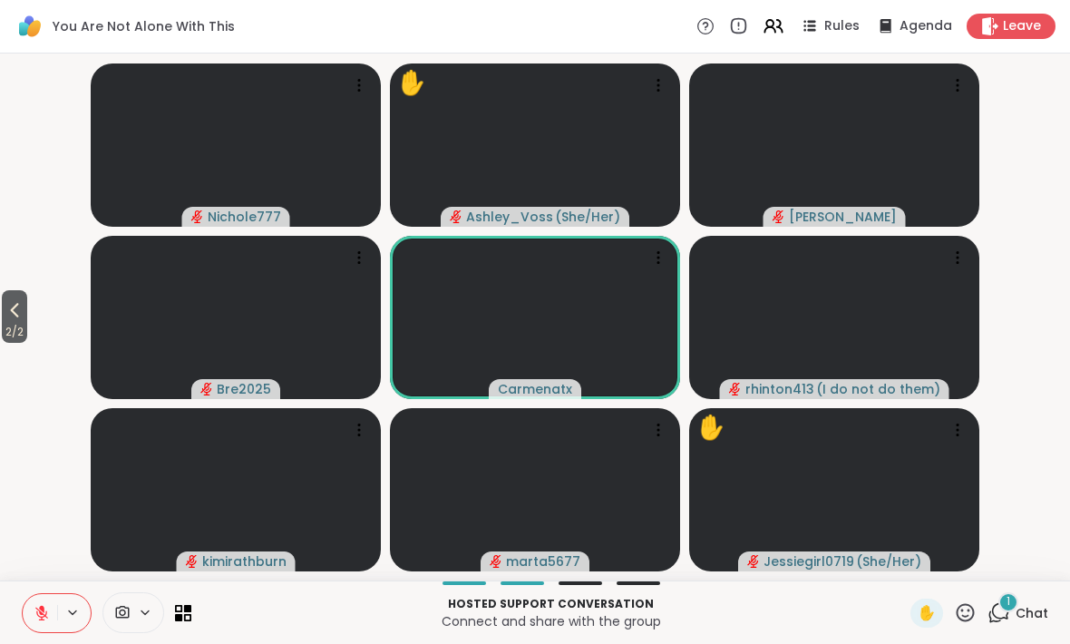
click at [16, 309] on icon at bounding box center [15, 311] width 8 height 15
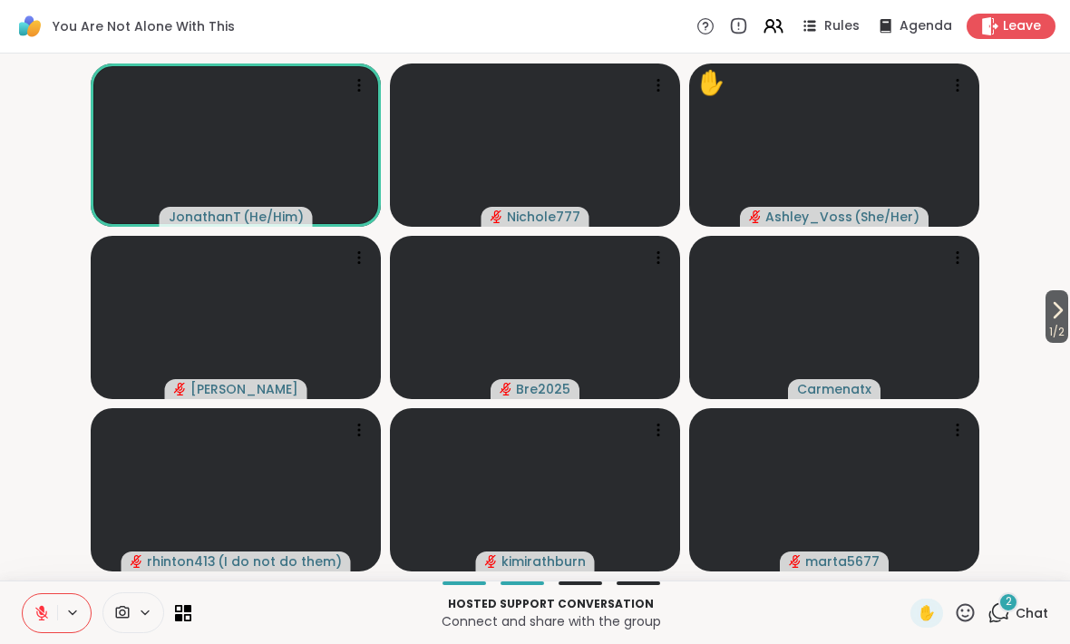
click at [965, 617] on icon at bounding box center [965, 612] width 23 height 23
click at [907, 568] on span "❤️" at bounding box center [912, 565] width 18 height 22
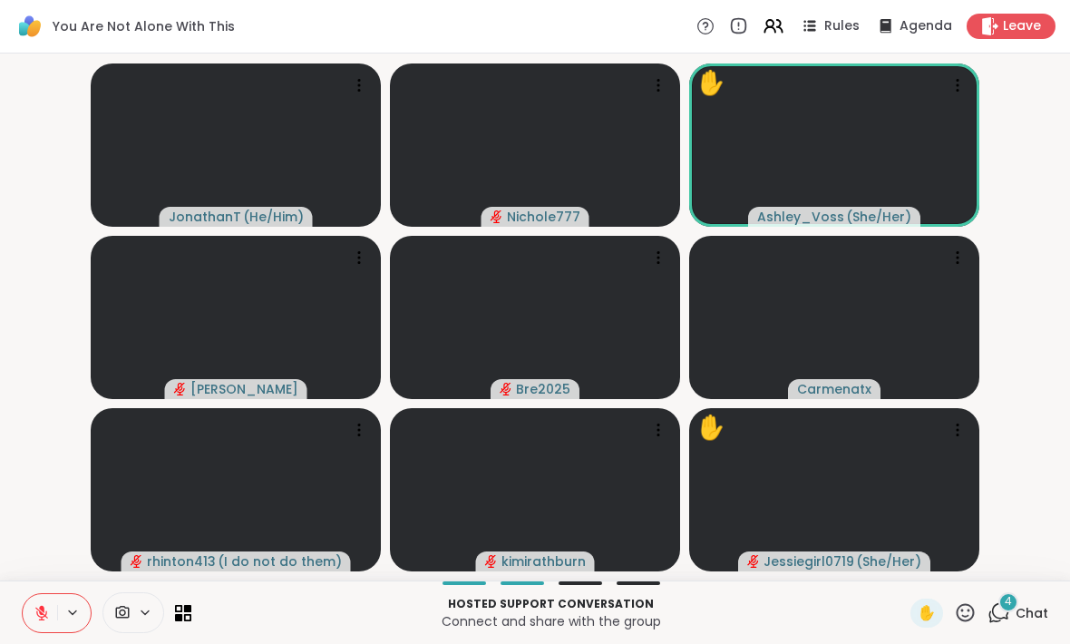
click at [989, 607] on icon at bounding box center [998, 612] width 23 height 23
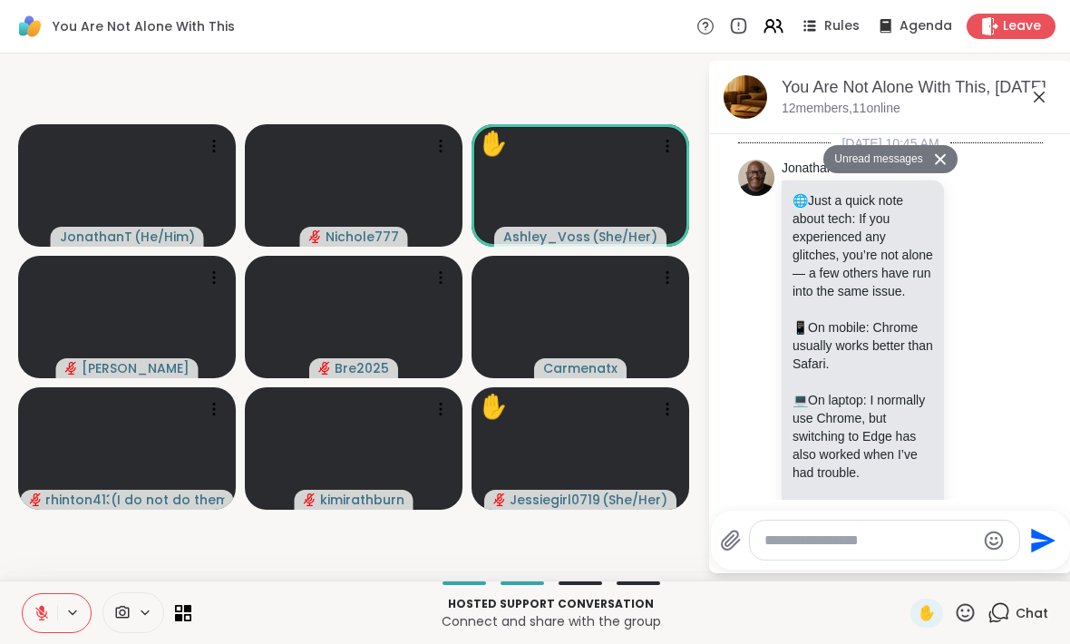
scroll to position [20984, 0]
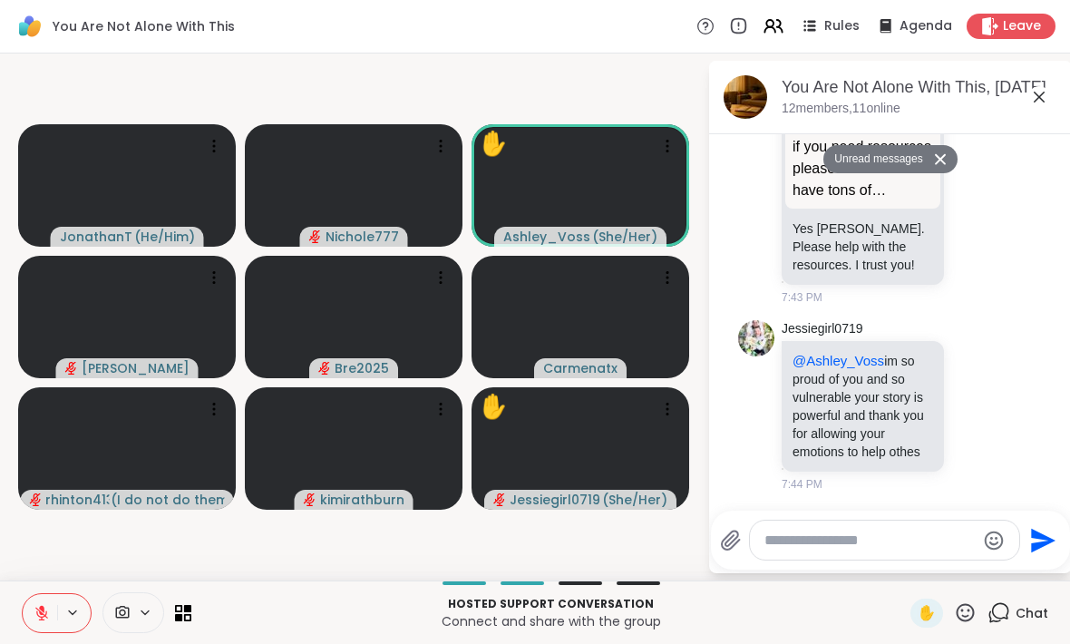
click at [1037, 96] on icon at bounding box center [1039, 97] width 22 height 22
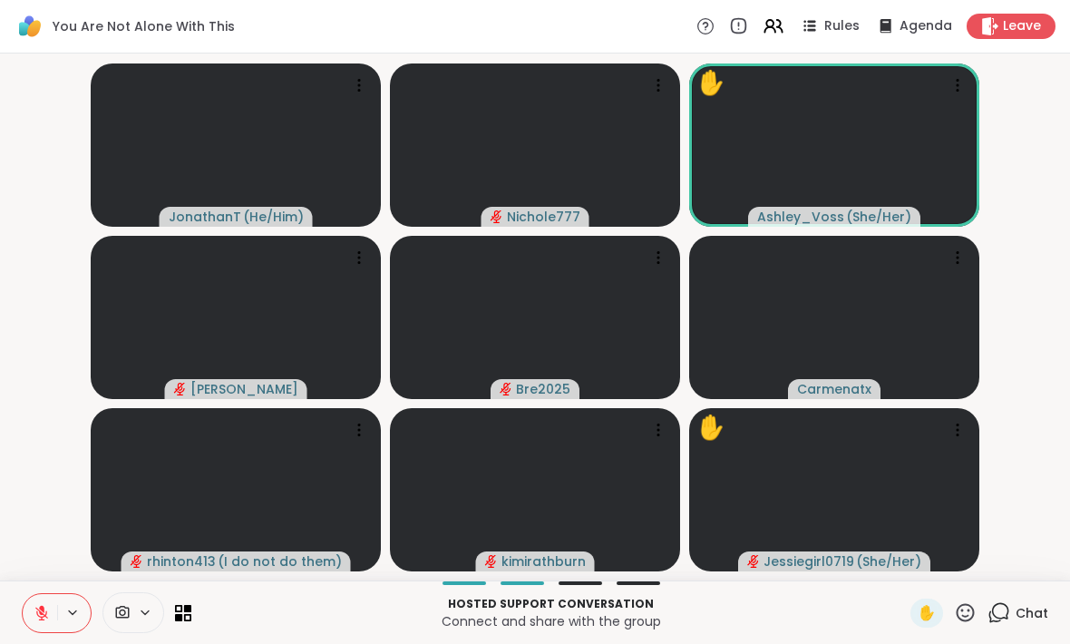
click at [974, 610] on icon at bounding box center [965, 612] width 18 height 18
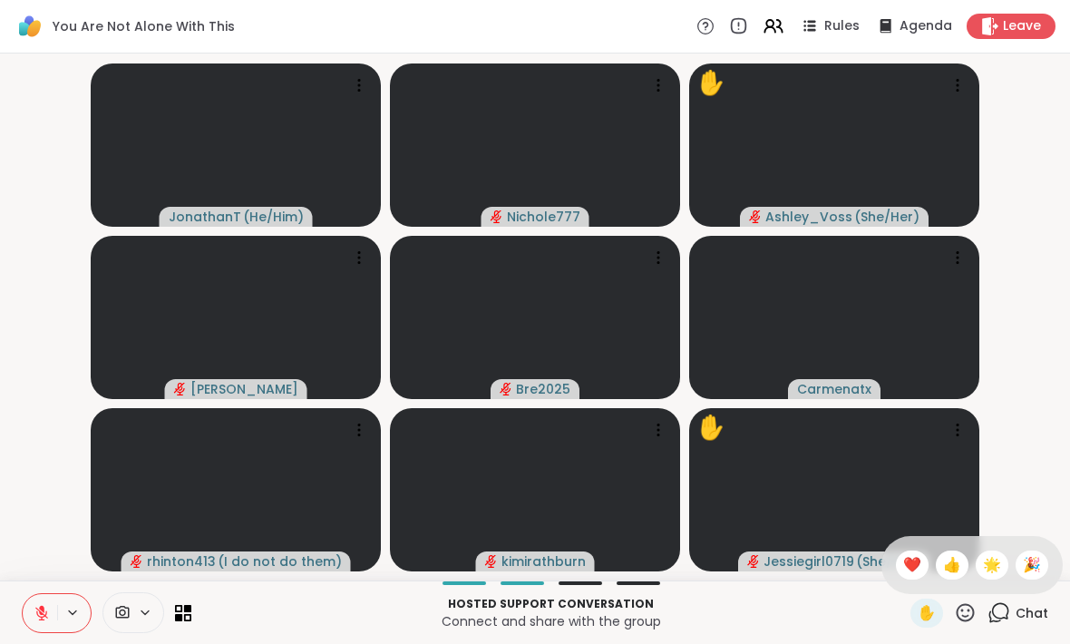
click at [907, 564] on span "❤️" at bounding box center [912, 565] width 18 height 22
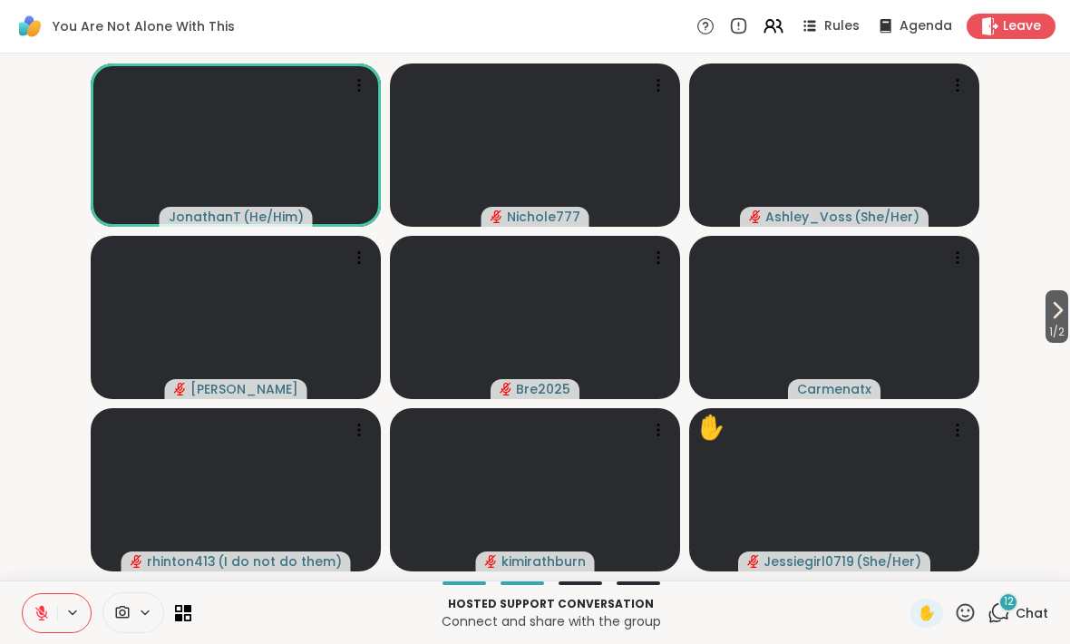
click at [1009, 615] on icon at bounding box center [998, 612] width 23 height 23
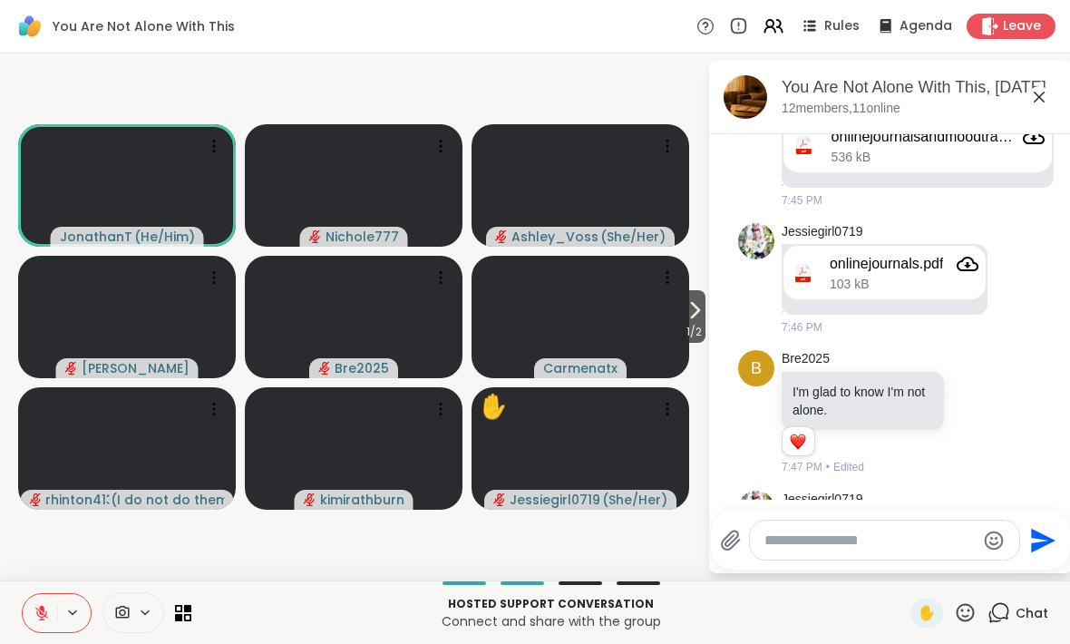
scroll to position [21542, 0]
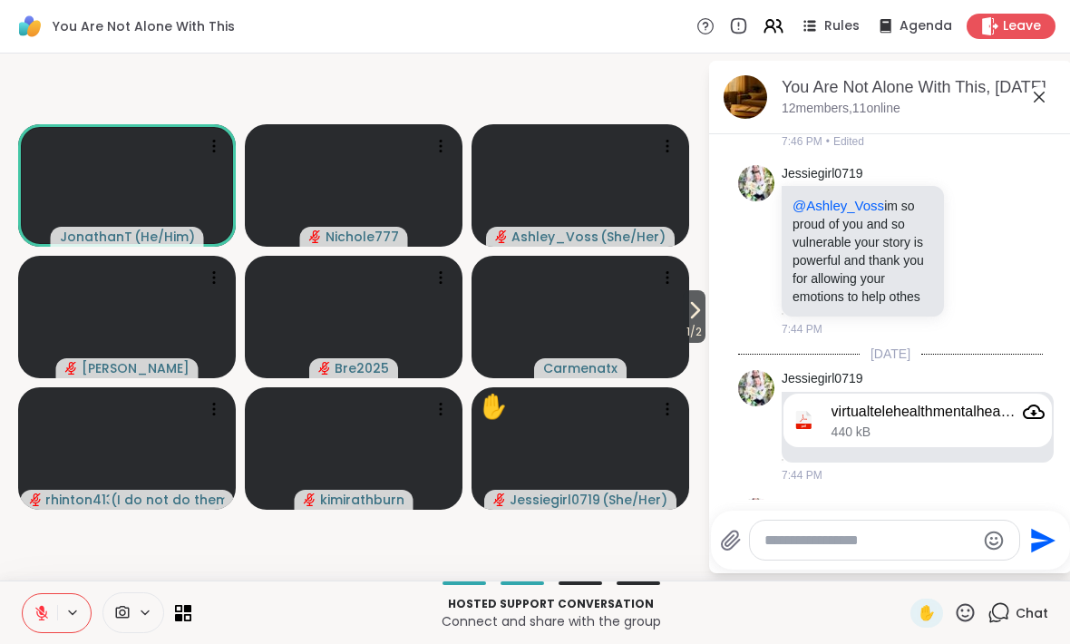
scroll to position [20490, 0]
click at [1034, 100] on icon at bounding box center [1039, 97] width 22 height 22
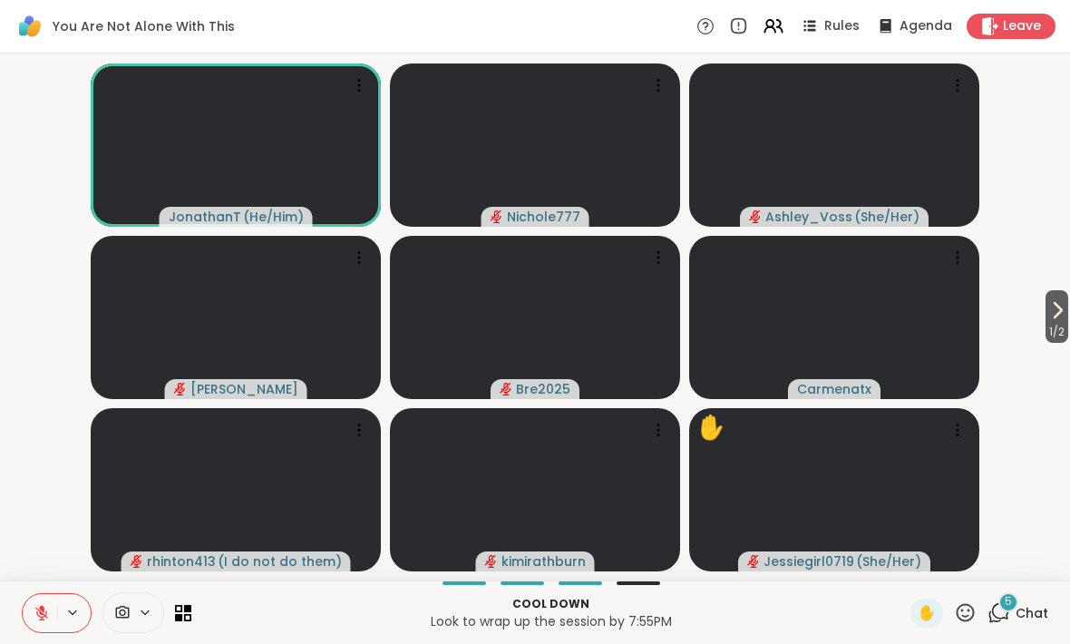
click at [1060, 328] on span "1 / 2" at bounding box center [1056, 332] width 23 height 22
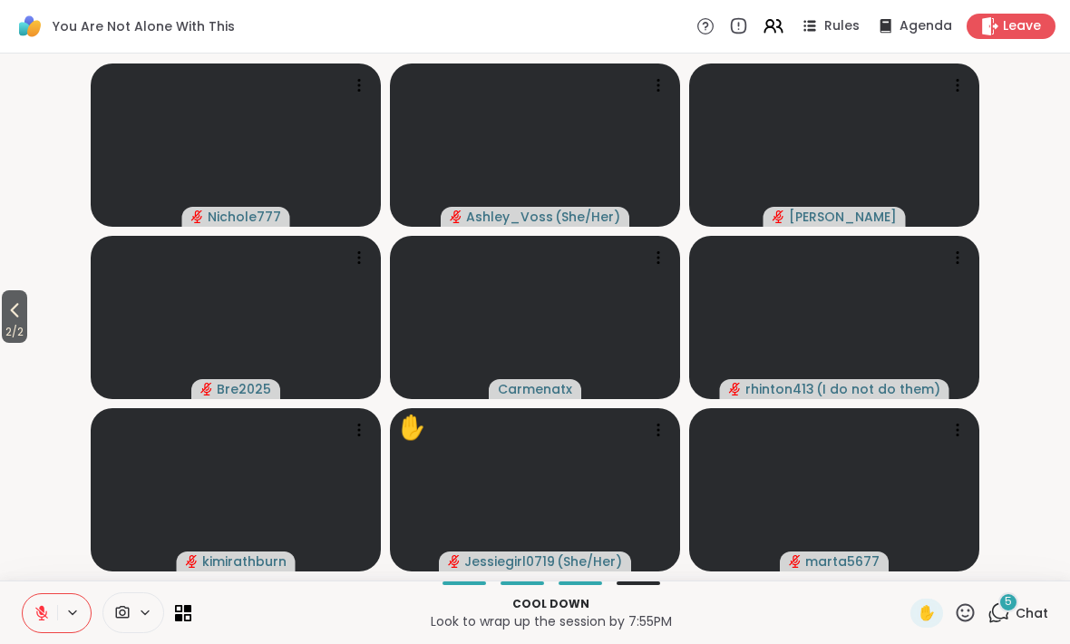
click at [13, 309] on icon at bounding box center [15, 310] width 22 height 22
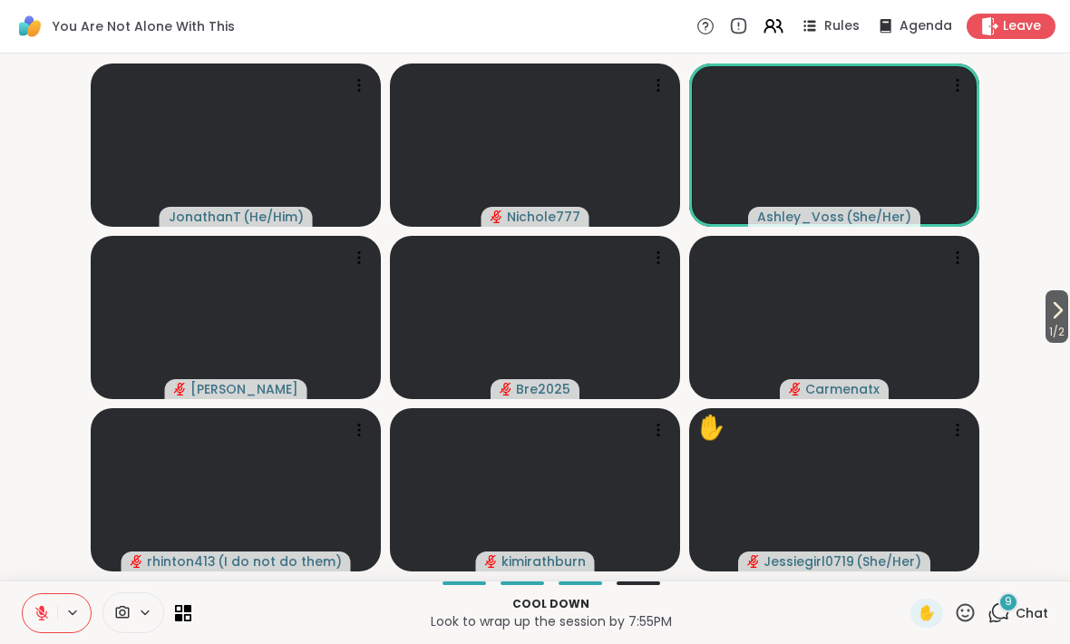
click at [1005, 608] on span "9" at bounding box center [1008, 601] width 7 height 15
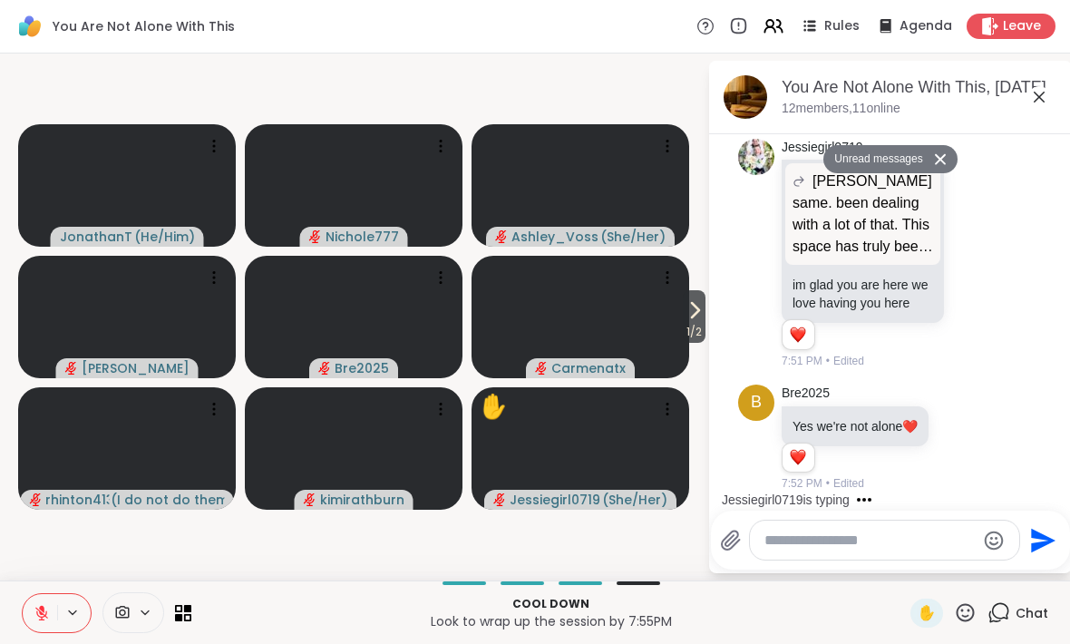
scroll to position [24533, 0]
click at [975, 262] on icon at bounding box center [975, 253] width 16 height 18
click at [838, 232] on div "Select Reaction: Heart" at bounding box center [831, 224] width 16 height 16
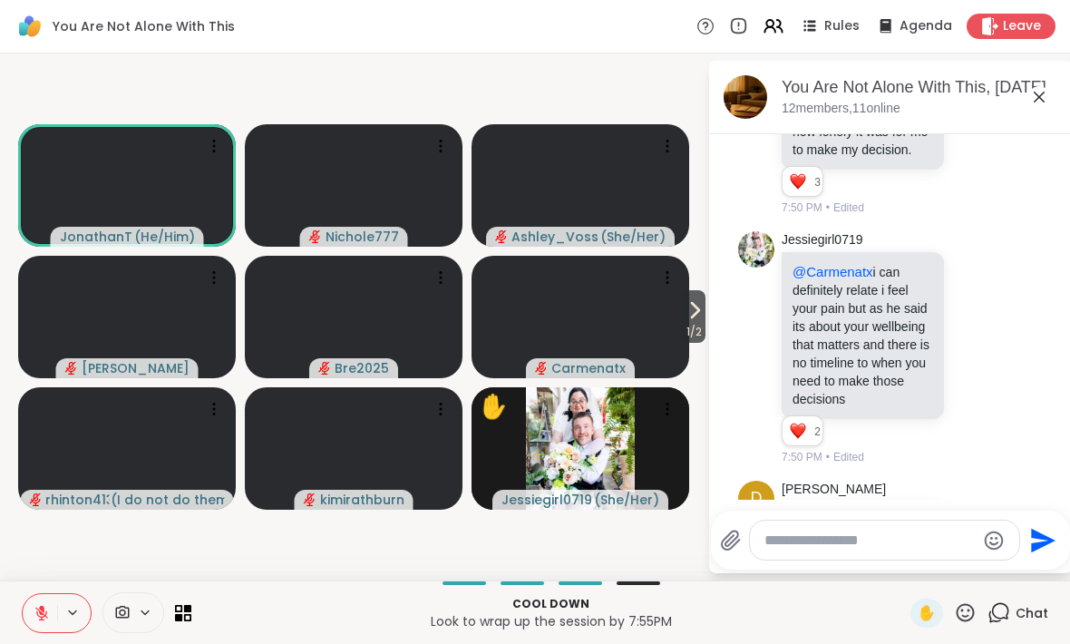
scroll to position [22677, 0]
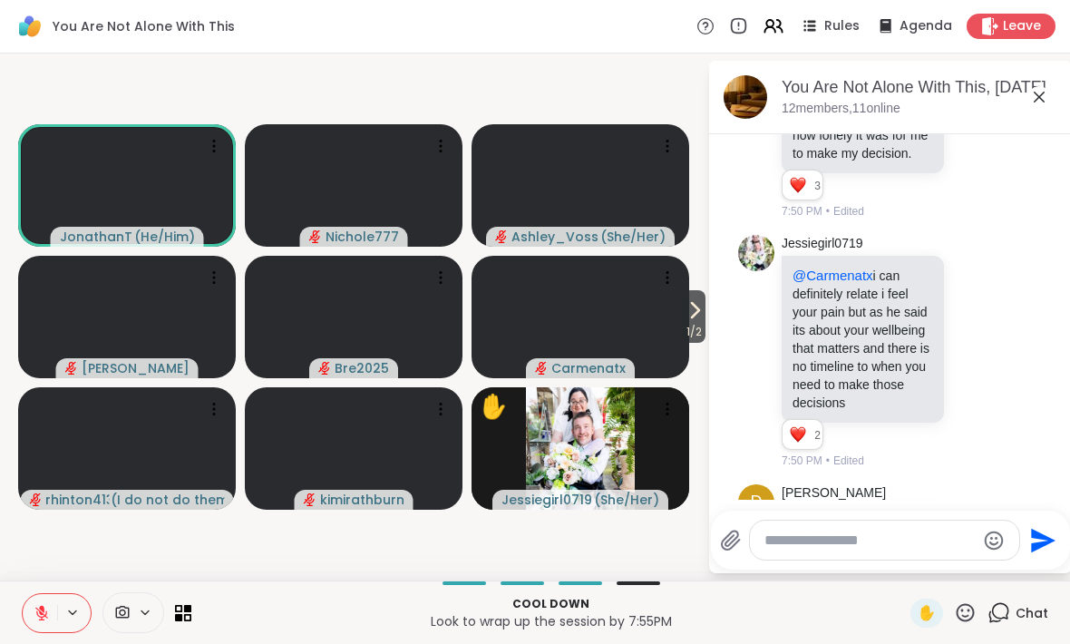
click at [1046, 102] on icon at bounding box center [1039, 97] width 22 height 22
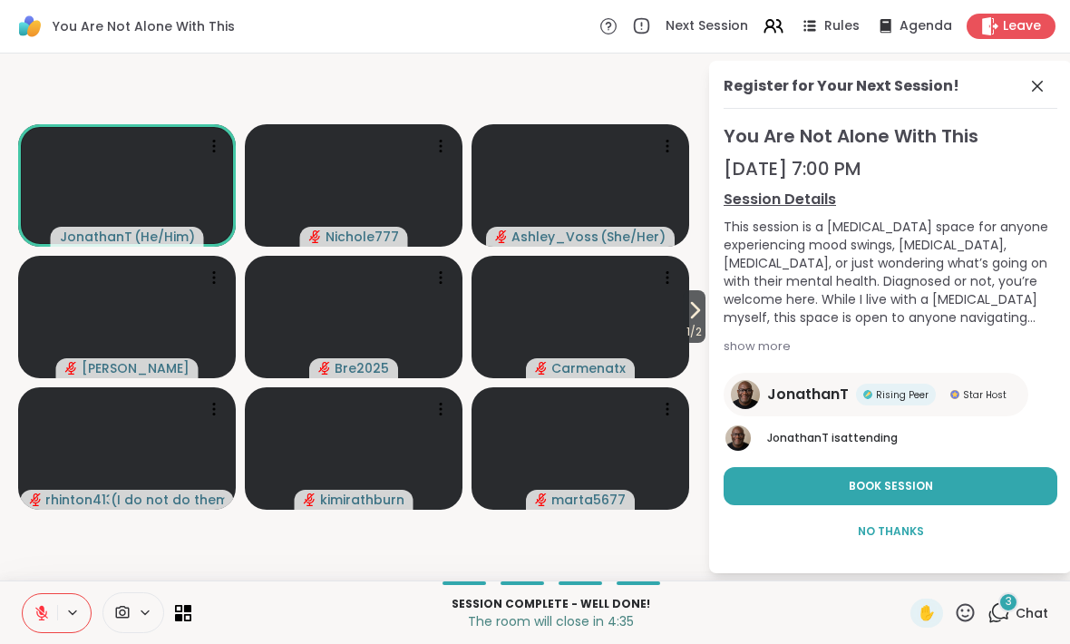
click at [1029, 90] on icon at bounding box center [1037, 86] width 22 height 22
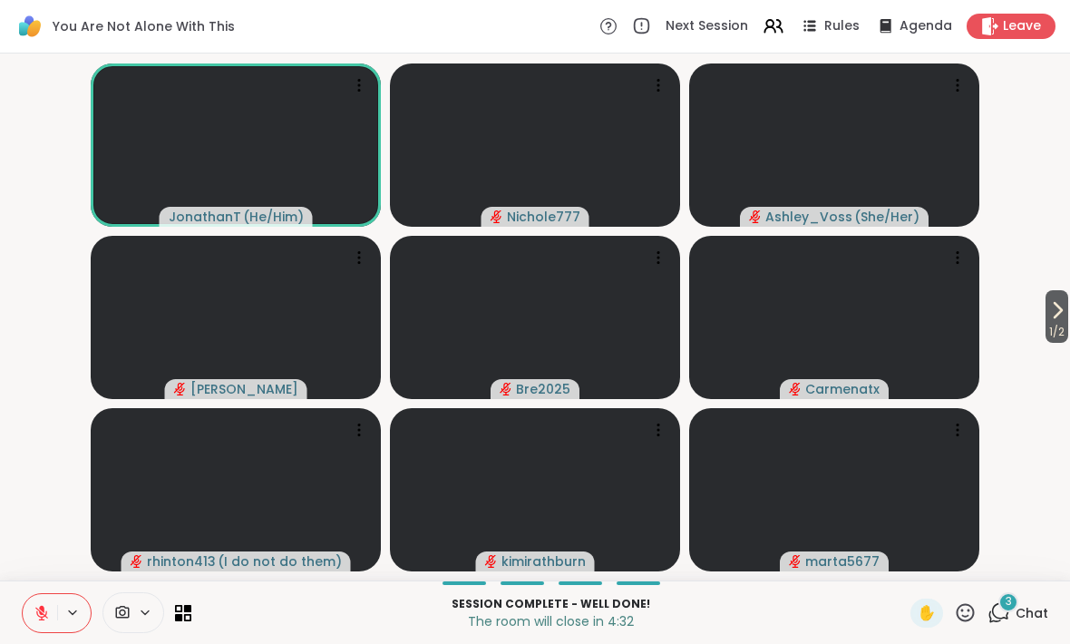
click at [1005, 609] on div "3" at bounding box center [1008, 602] width 20 height 20
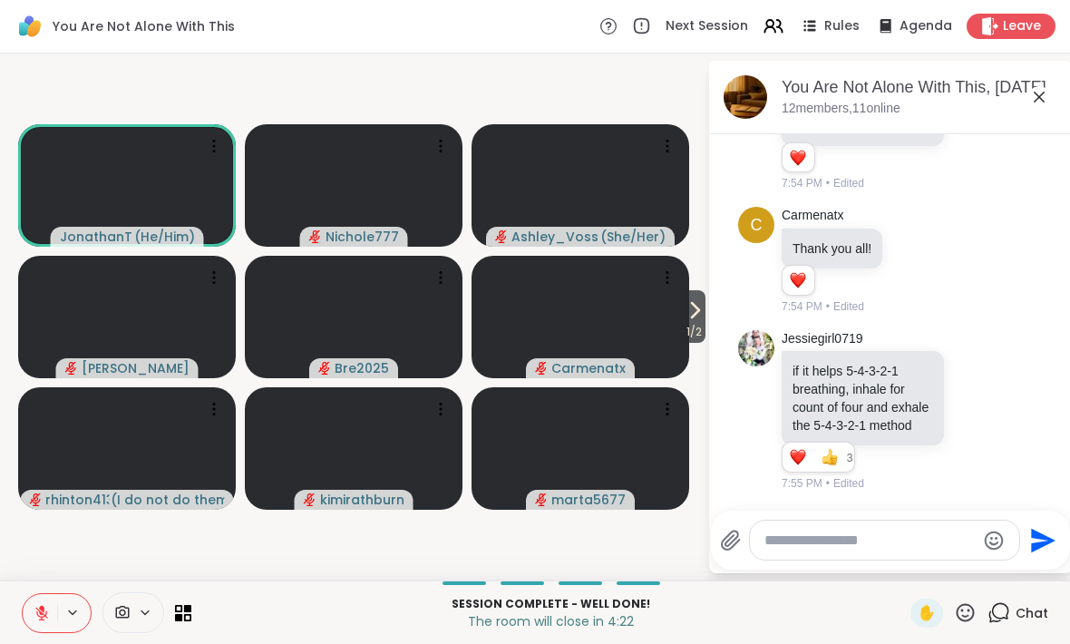
scroll to position [25142, 0]
click at [916, 269] on icon at bounding box center [914, 260] width 16 height 18
click at [919, 239] on div "Select Reaction: Heart" at bounding box center [914, 231] width 16 height 16
click at [1043, 94] on icon at bounding box center [1039, 97] width 22 height 22
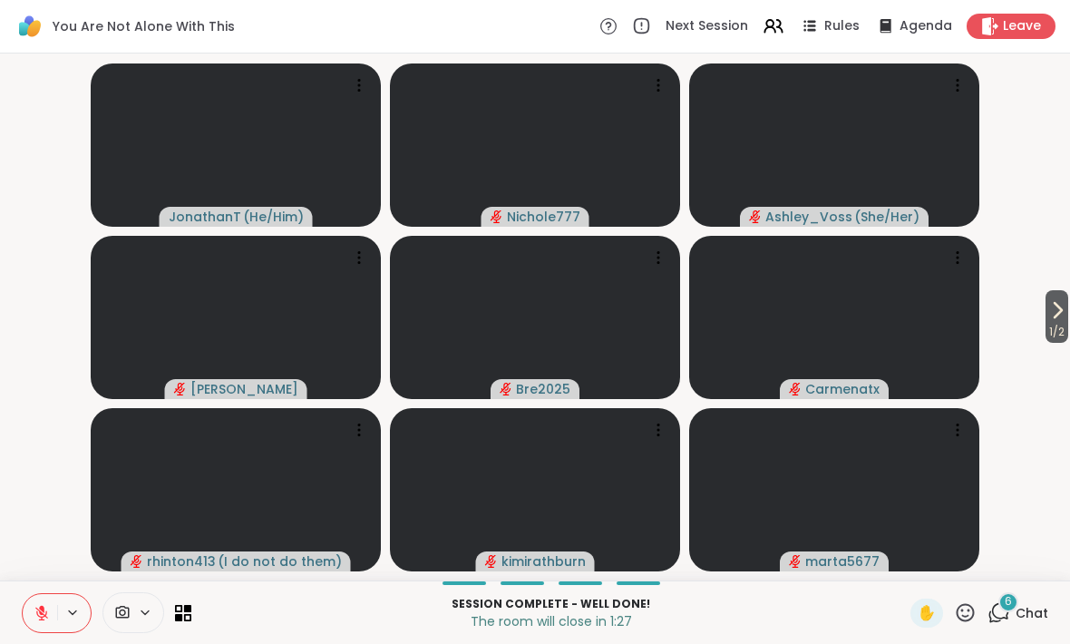
click at [1009, 612] on icon at bounding box center [1000, 611] width 17 height 16
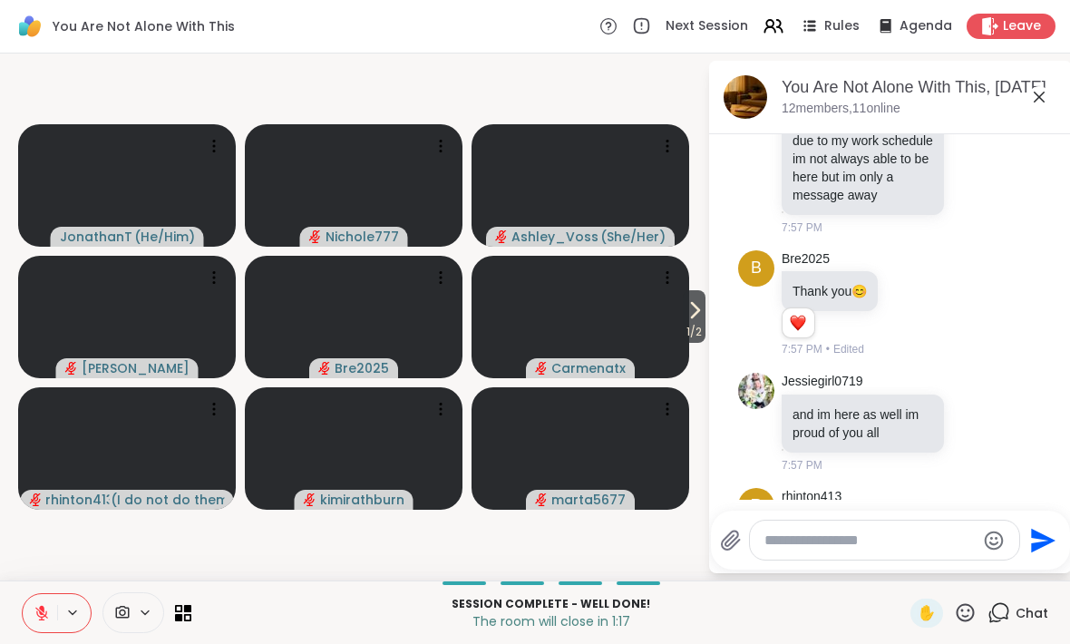
scroll to position [25433, 0]
click at [1049, 88] on icon at bounding box center [1039, 97] width 22 height 22
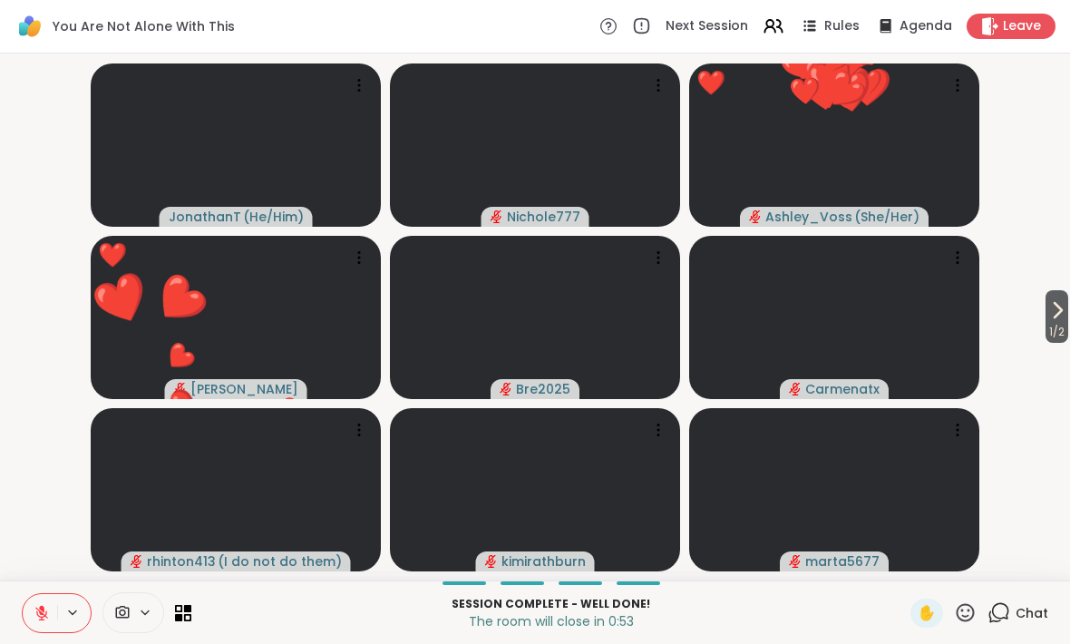
click at [971, 607] on icon at bounding box center [965, 612] width 18 height 18
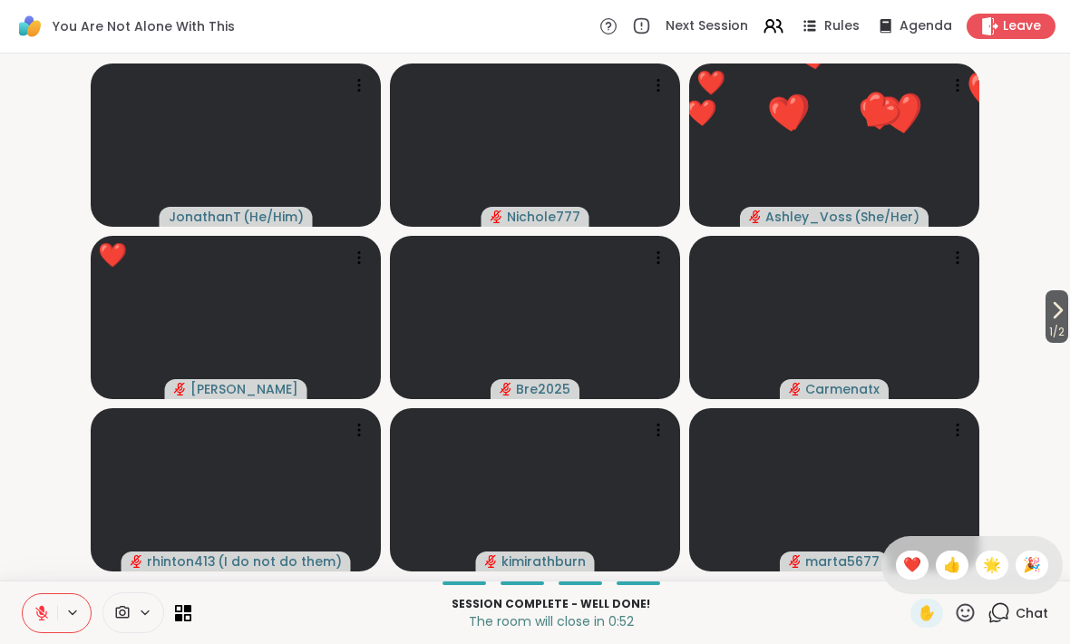
click at [912, 558] on span "❤️" at bounding box center [912, 565] width 18 height 22
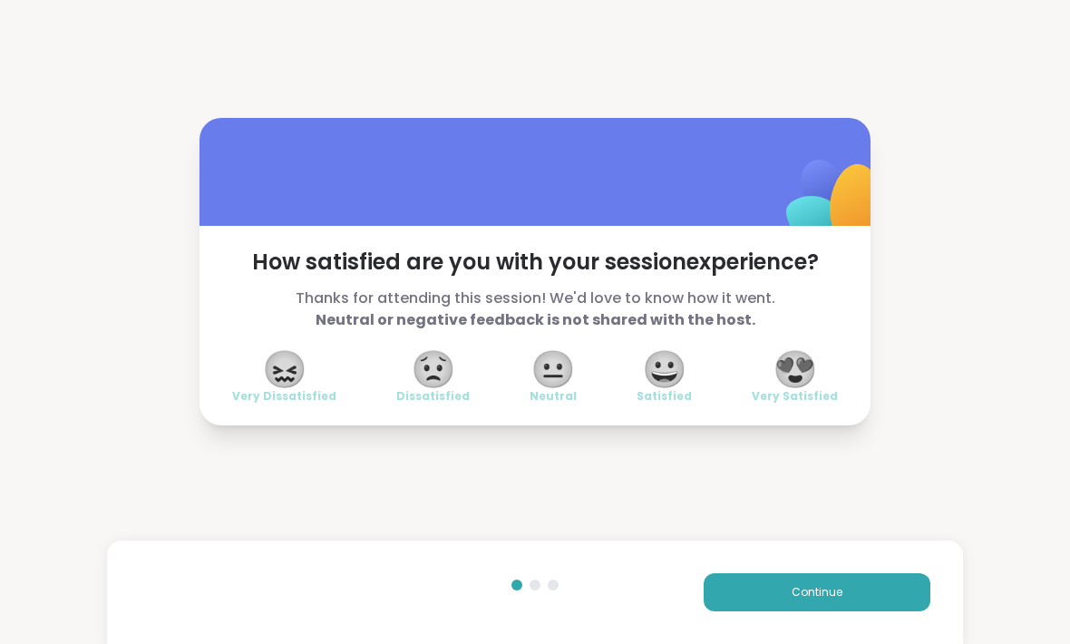
click at [855, 588] on button "Continue" at bounding box center [817, 592] width 227 height 38
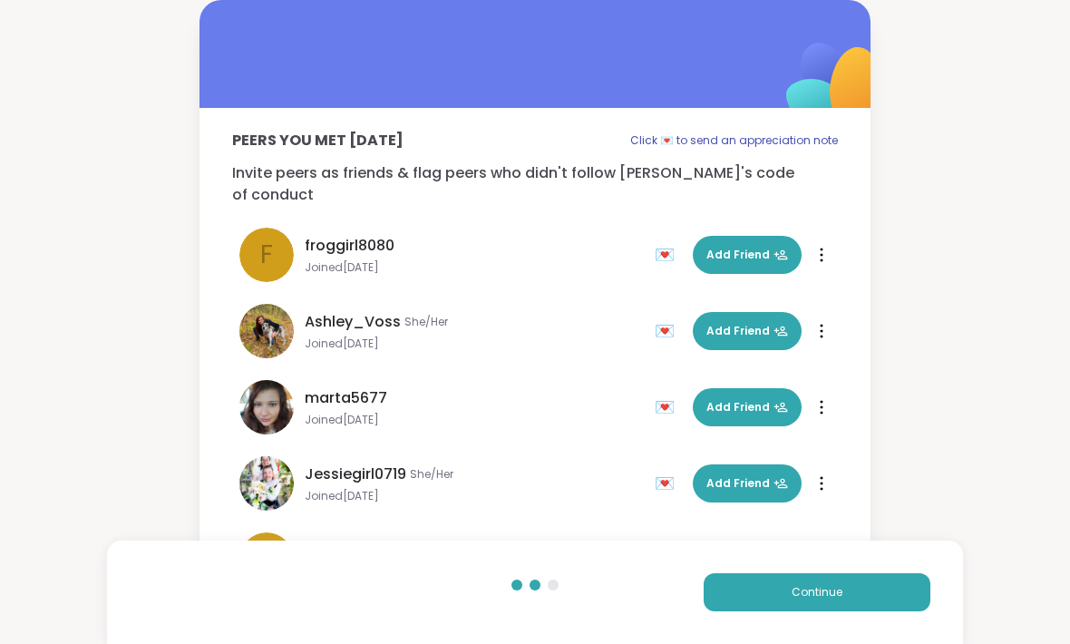
click at [845, 600] on button "Continue" at bounding box center [817, 592] width 227 height 38
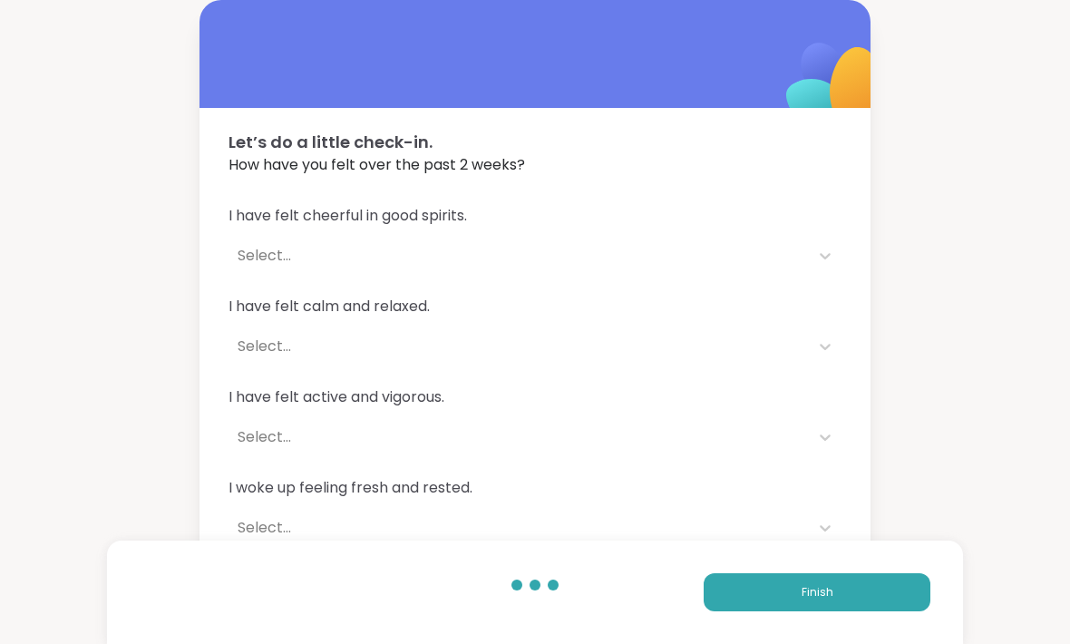
click at [836, 597] on button "Finish" at bounding box center [817, 592] width 227 height 38
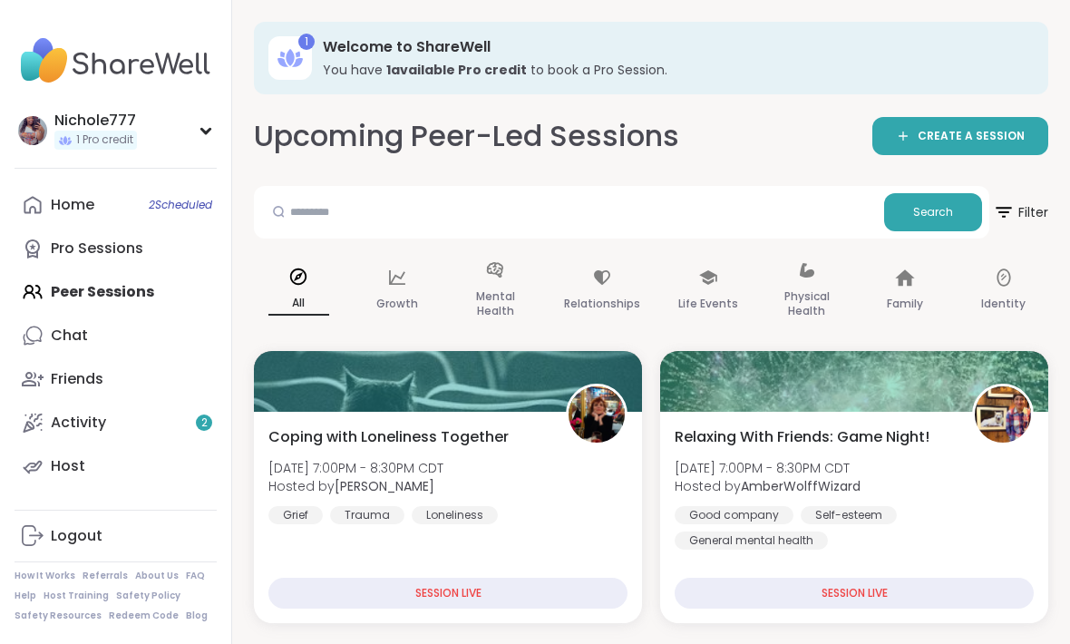
click at [62, 413] on div "Activity 2" at bounding box center [78, 423] width 55 height 20
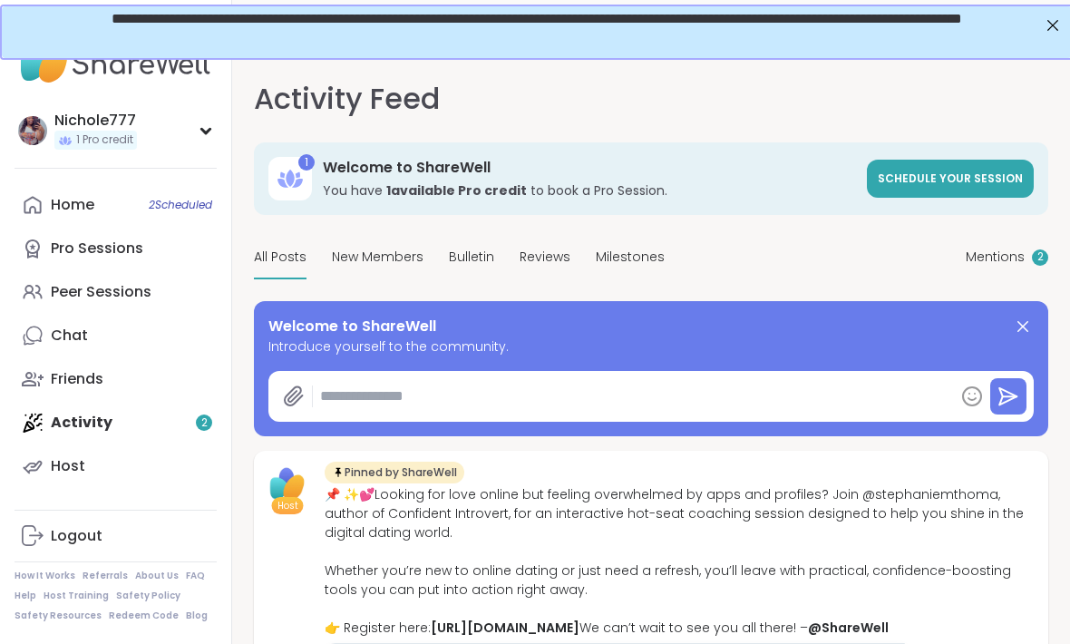
click at [62, 377] on div "Friends" at bounding box center [77, 379] width 53 height 20
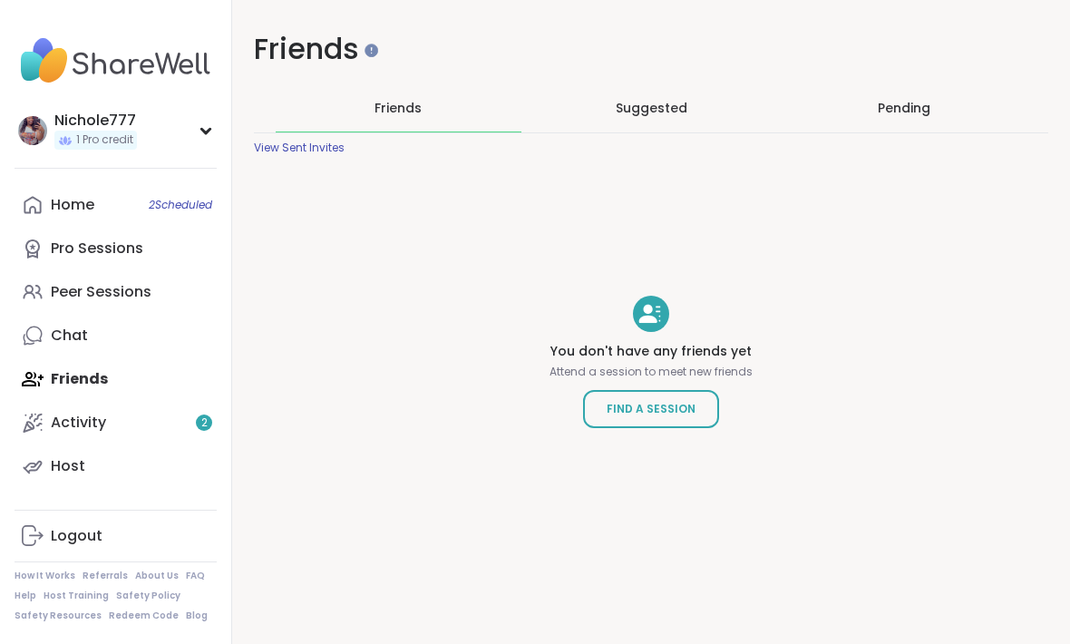
click at [631, 104] on span "Suggested" at bounding box center [652, 108] width 72 height 18
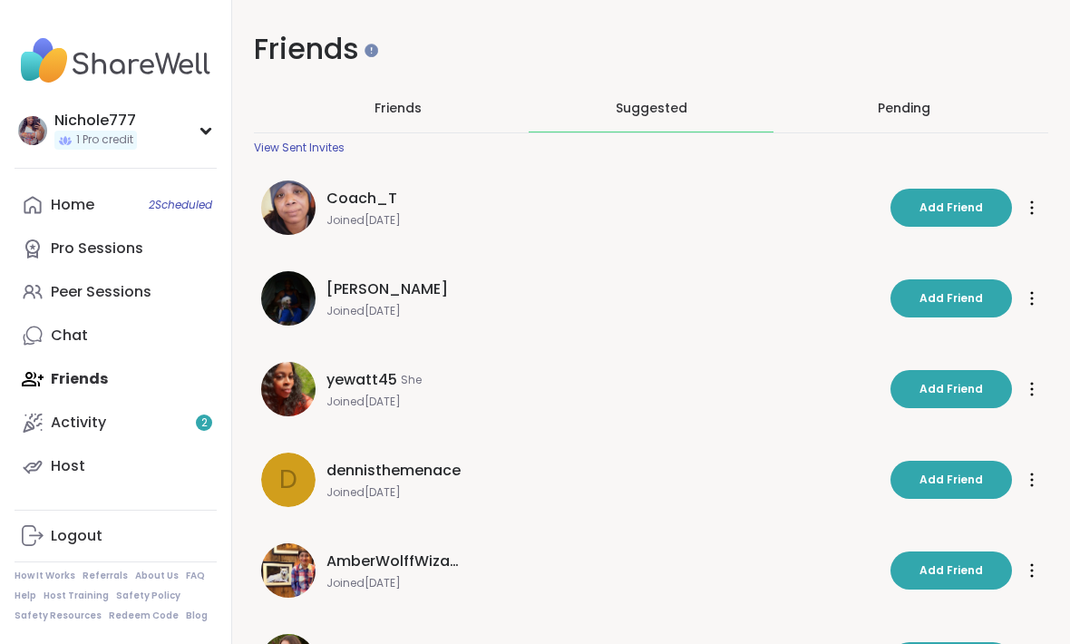
click at [897, 96] on div "Pending" at bounding box center [904, 107] width 246 height 47
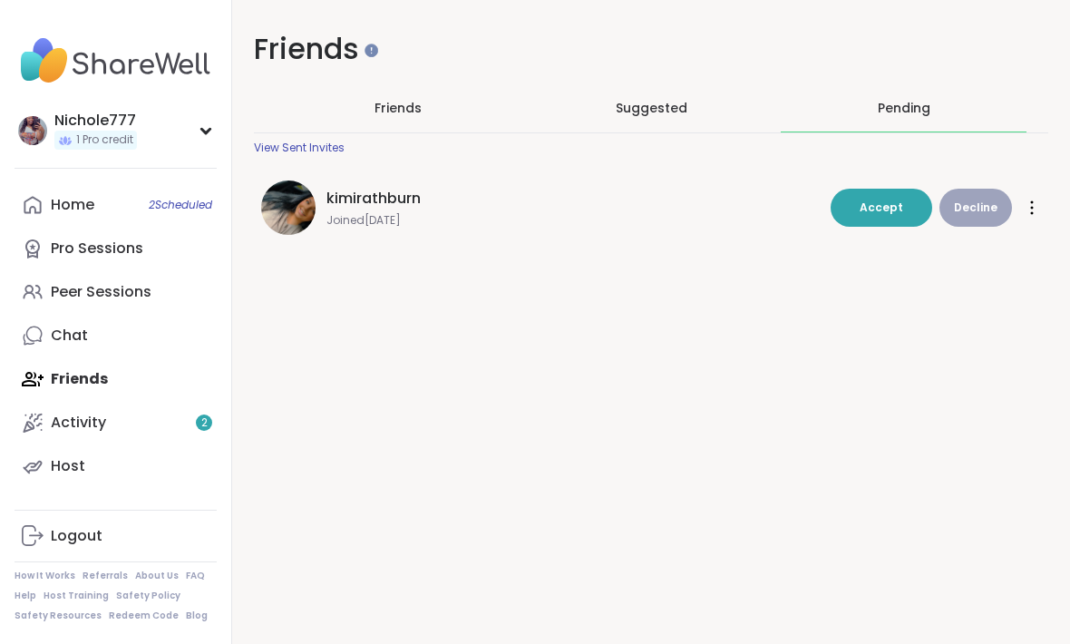
click at [296, 228] on img at bounding box center [288, 207] width 54 height 54
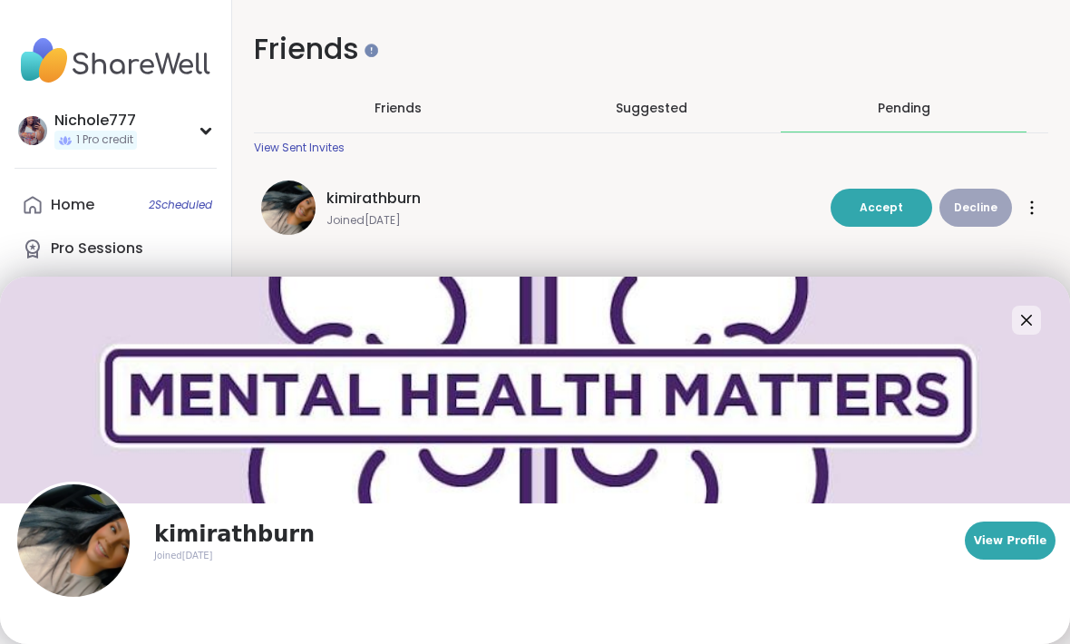
click at [17, 500] on img at bounding box center [73, 540] width 112 height 112
click at [72, 547] on img at bounding box center [73, 540] width 112 height 112
click at [465, 190] on div "kimirathburn" at bounding box center [572, 199] width 493 height 22
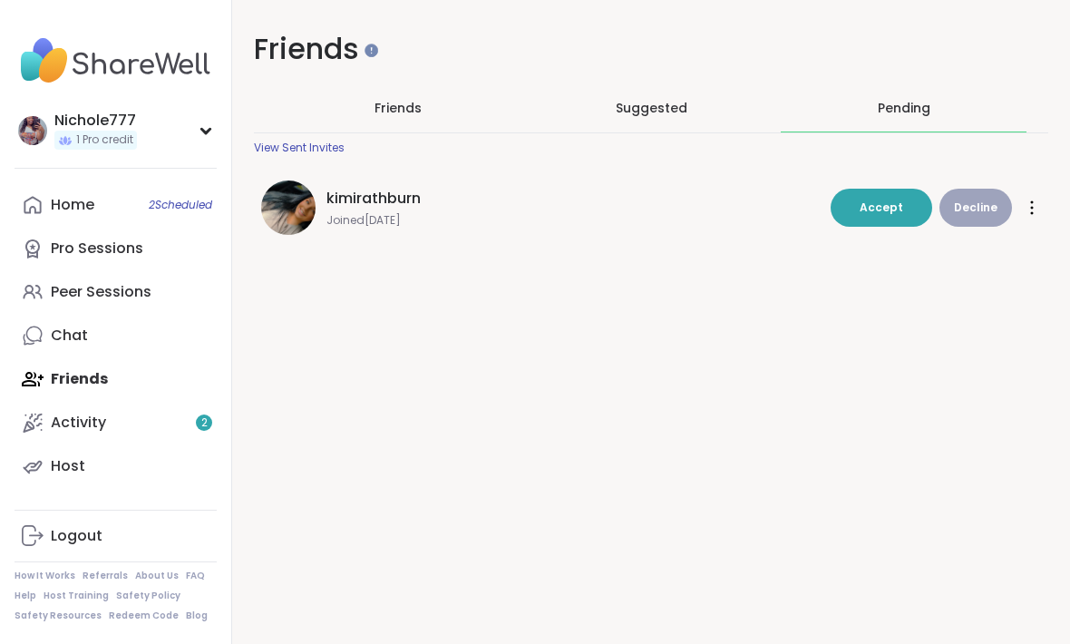
click at [860, 208] on button "Accept" at bounding box center [881, 208] width 102 height 38
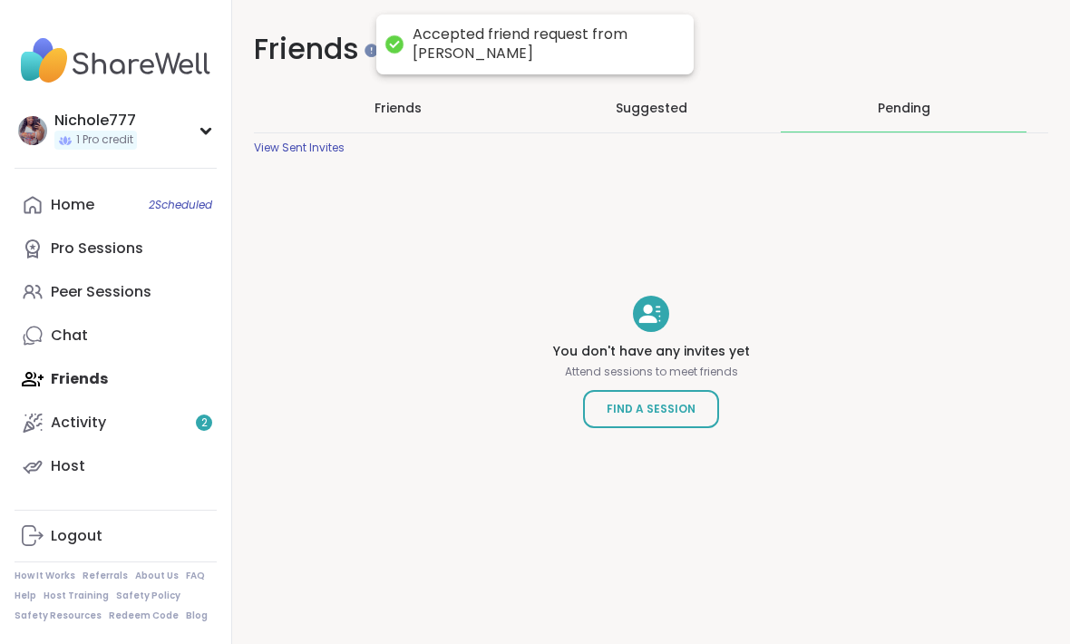
click at [881, 102] on div "Pending" at bounding box center [904, 108] width 53 height 18
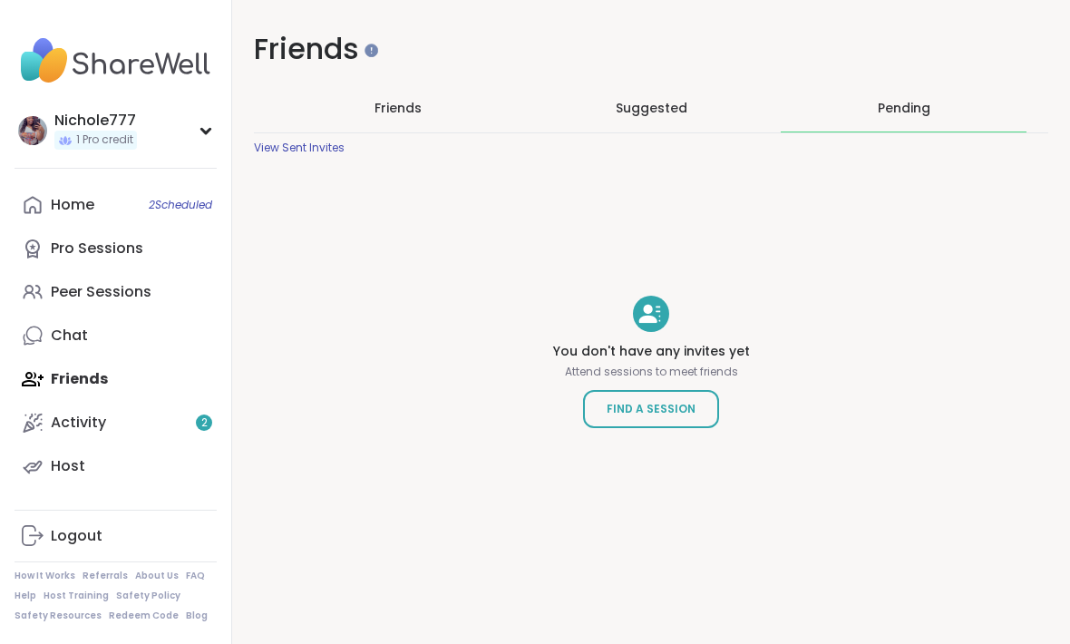
click at [390, 110] on span "Friends" at bounding box center [397, 108] width 47 height 18
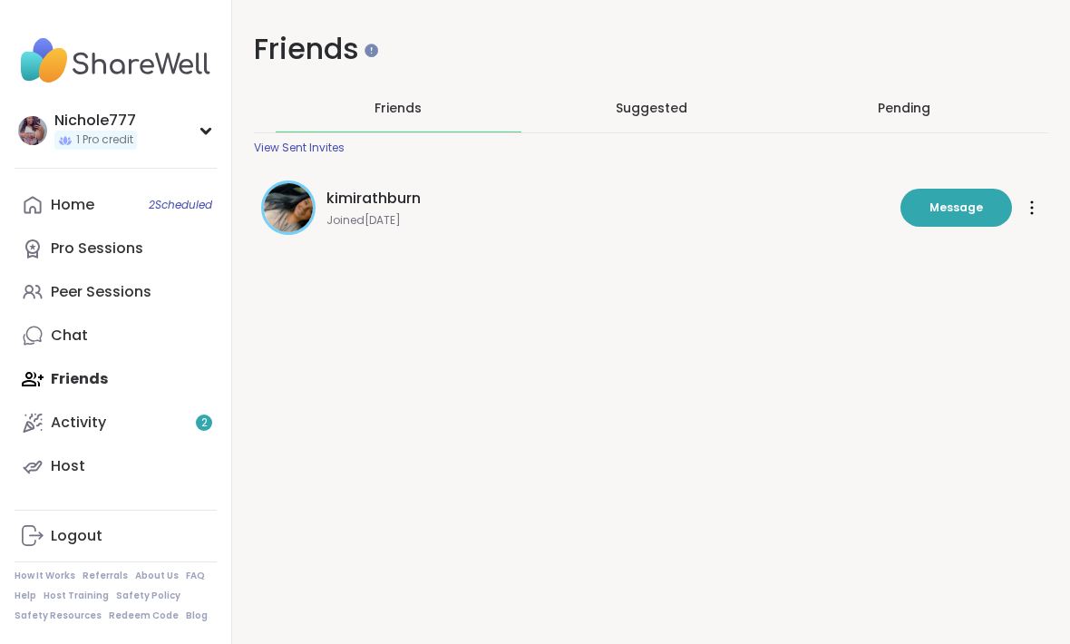
click at [285, 219] on img at bounding box center [288, 207] width 49 height 49
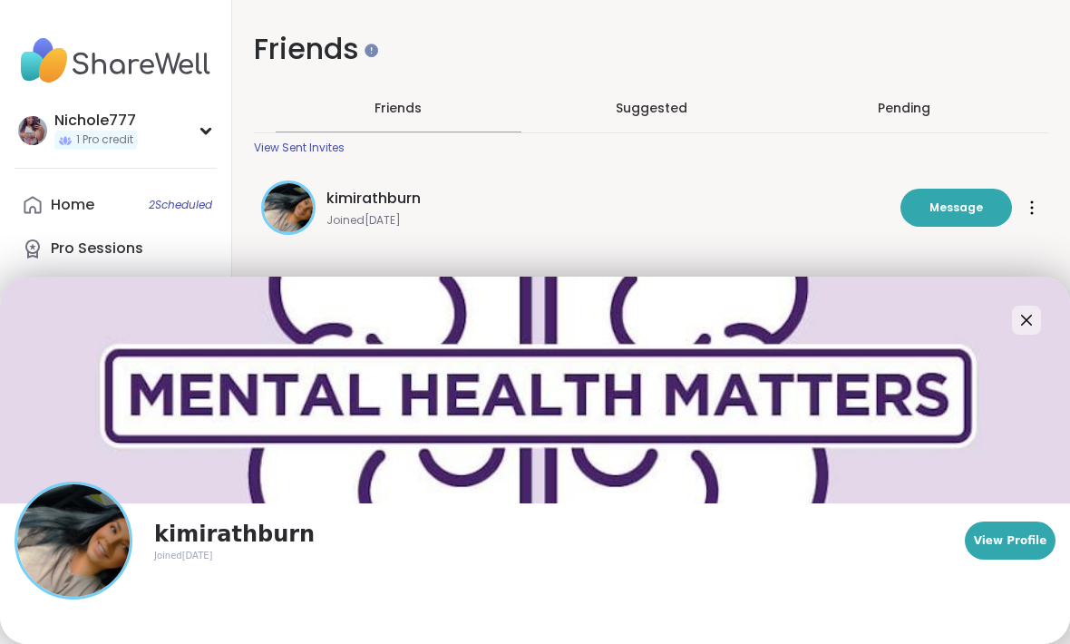
scroll to position [-1, 0]
click at [509, 198] on div "kimirathburn" at bounding box center [607, 199] width 563 height 22
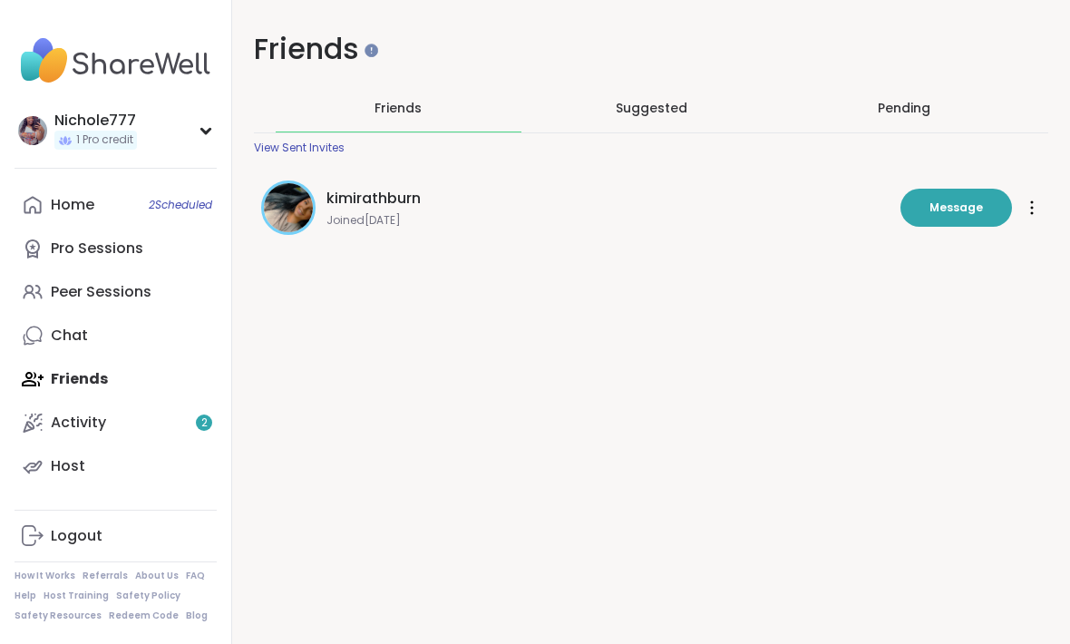
click at [76, 206] on div "Home 2 Scheduled" at bounding box center [73, 205] width 44 height 20
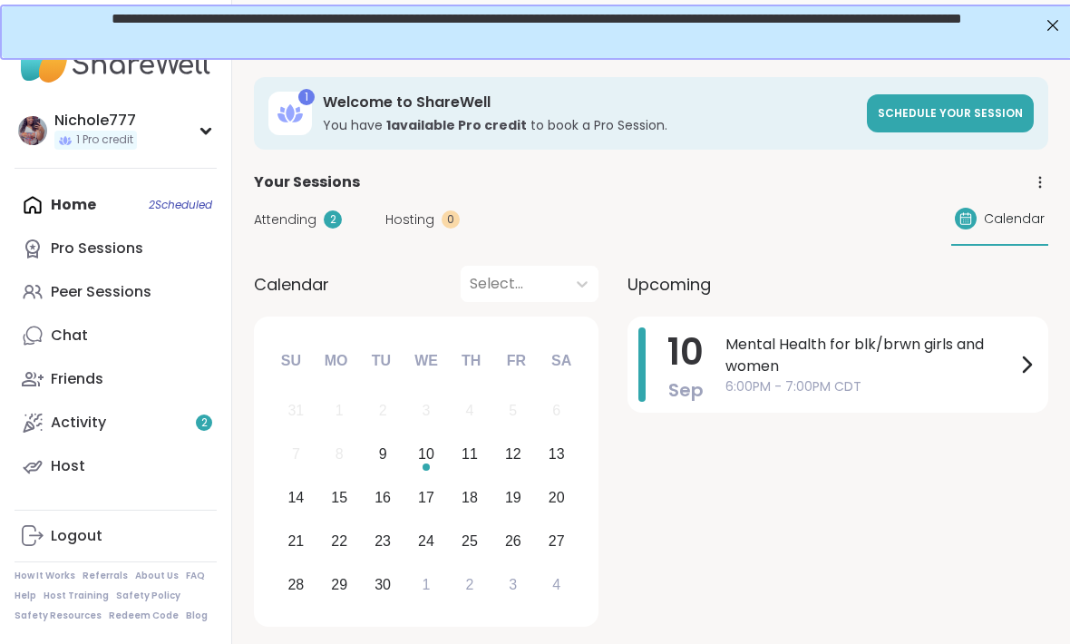
click at [71, 249] on div "Pro Sessions" at bounding box center [97, 248] width 92 height 20
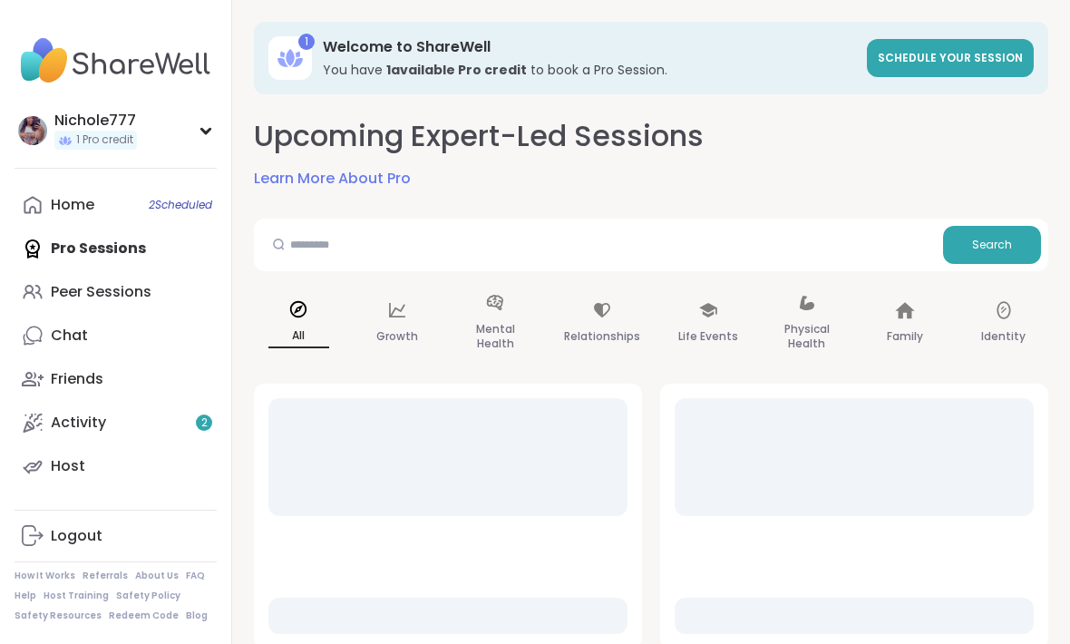
click at [86, 210] on div "Home 2 Scheduled" at bounding box center [73, 205] width 44 height 20
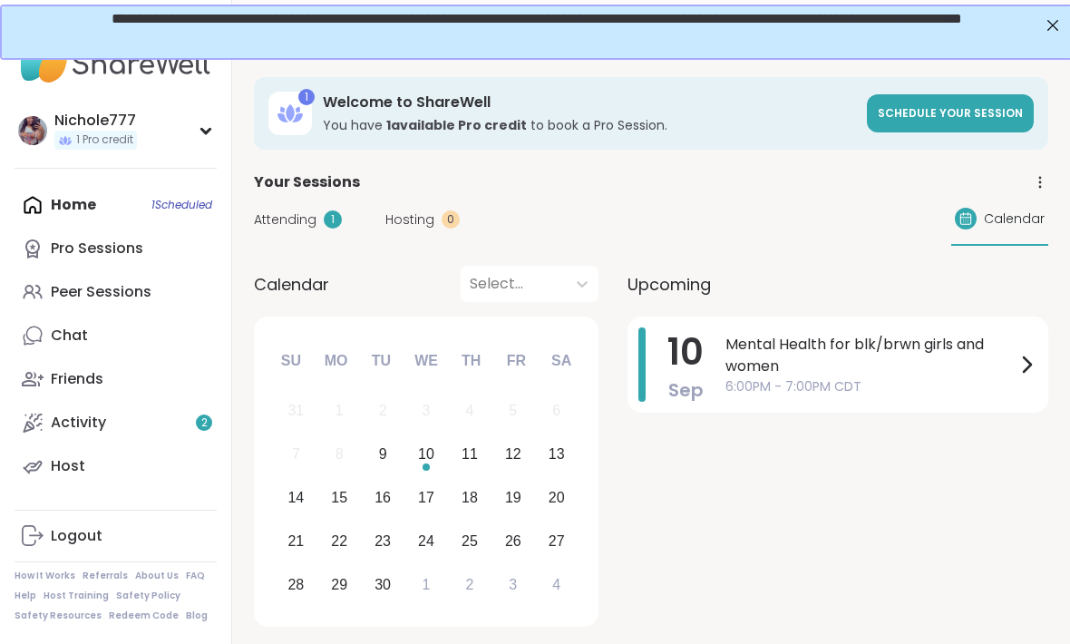
click at [283, 224] on span "Attending" at bounding box center [285, 219] width 63 height 19
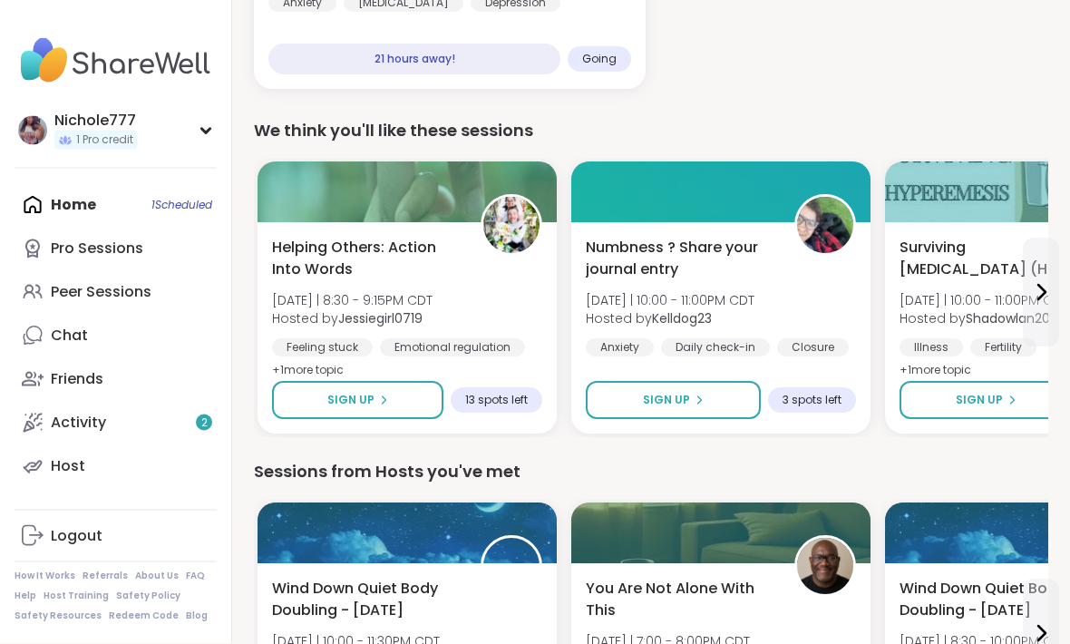
scroll to position [446, 0]
click at [73, 472] on div "Host" at bounding box center [68, 466] width 34 height 20
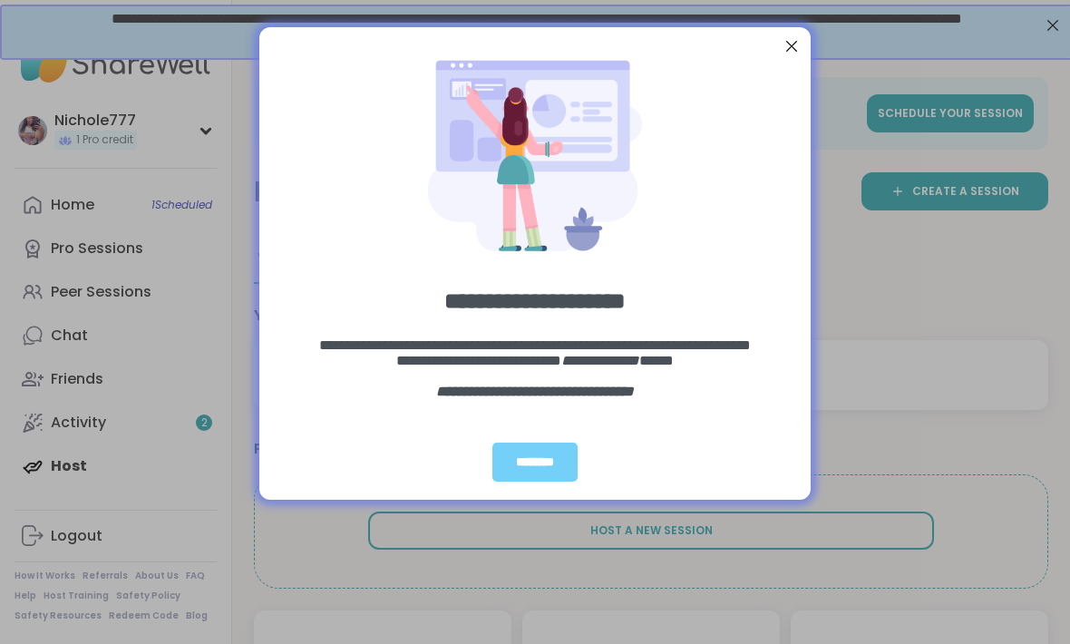
click at [516, 465] on div "********" at bounding box center [534, 461] width 85 height 39
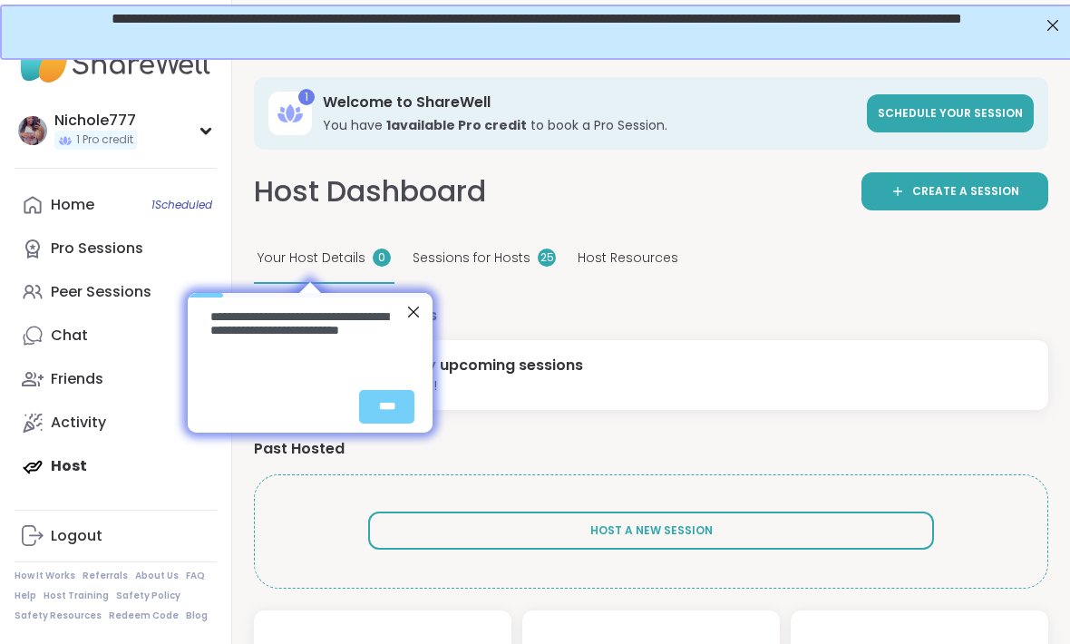
click at [54, 300] on div "Peer Sessions" at bounding box center [101, 292] width 101 height 20
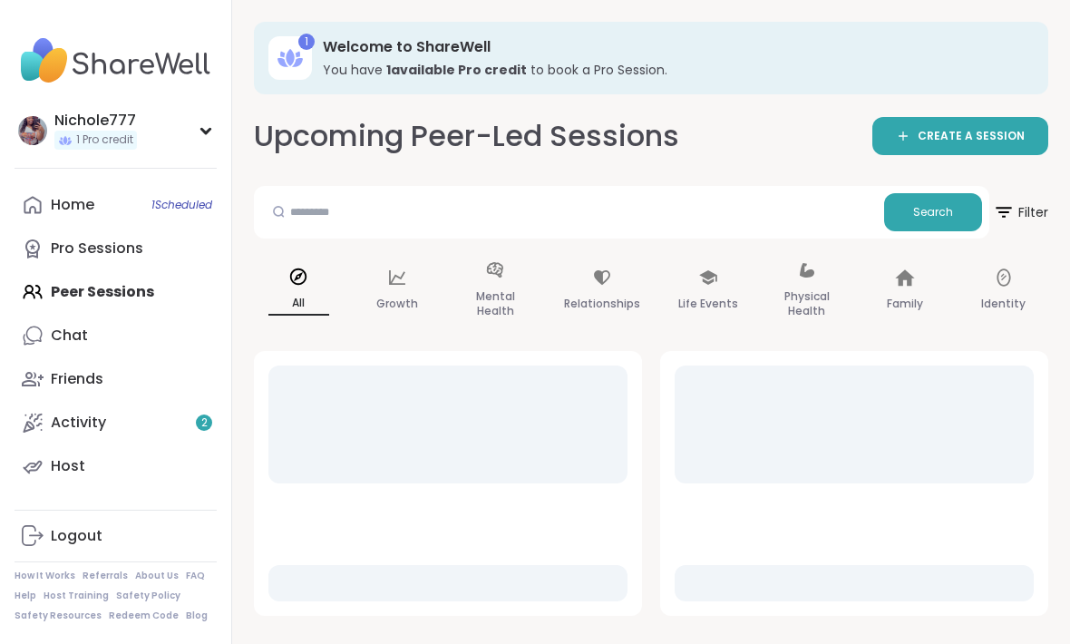
click at [44, 338] on link "Chat" at bounding box center [116, 336] width 202 height 44
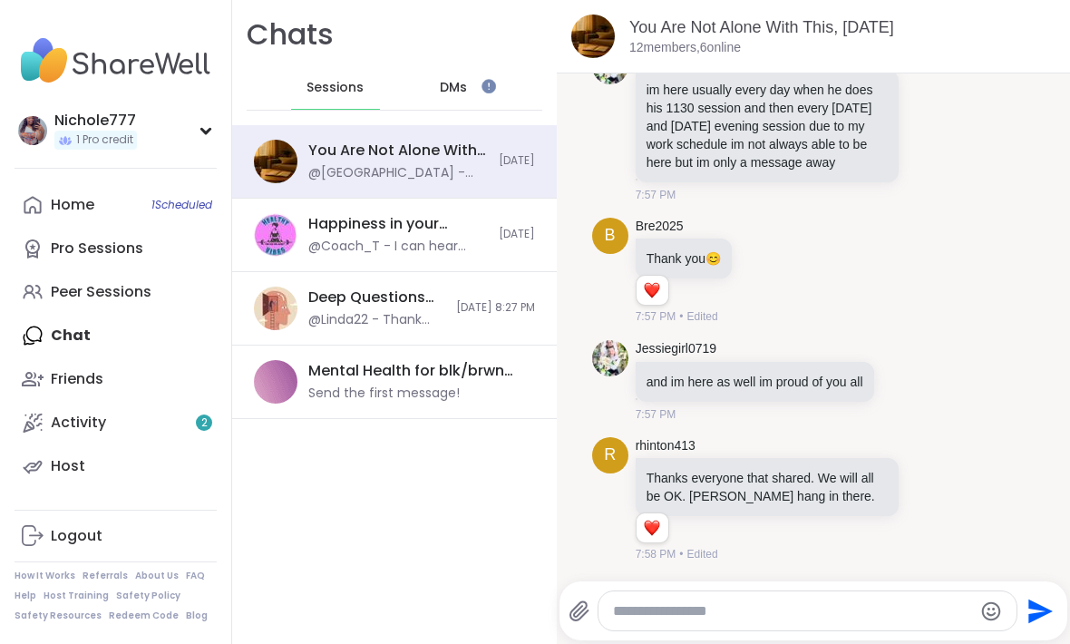
scroll to position [21082, 0]
click at [63, 413] on div "Activity 2" at bounding box center [78, 423] width 55 height 20
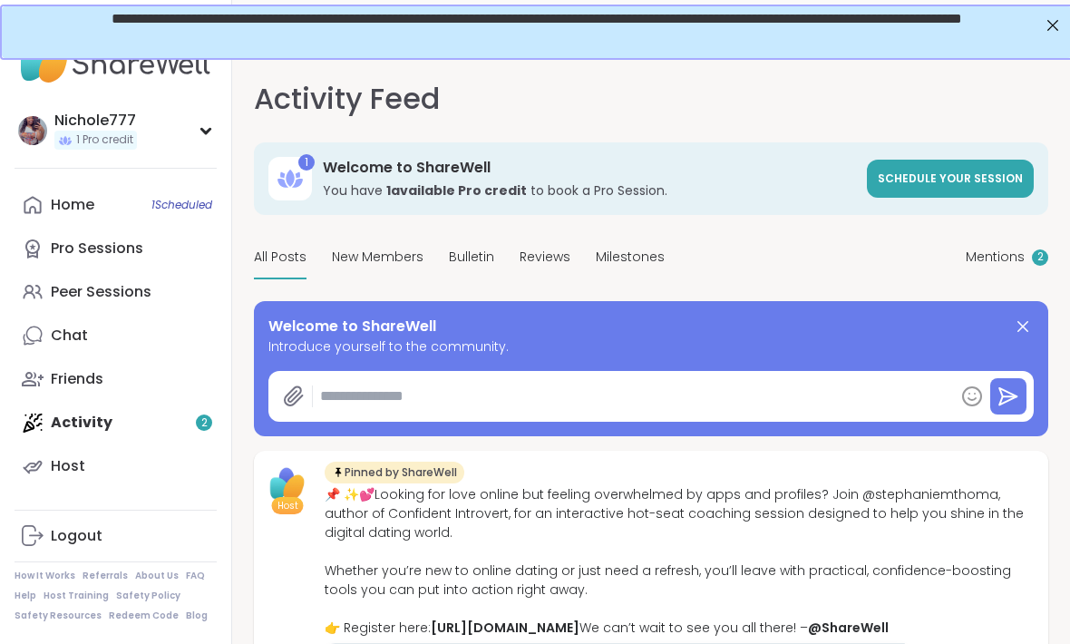
type textarea "*"
click at [60, 199] on div "Home 1 Scheduled" at bounding box center [73, 205] width 44 height 20
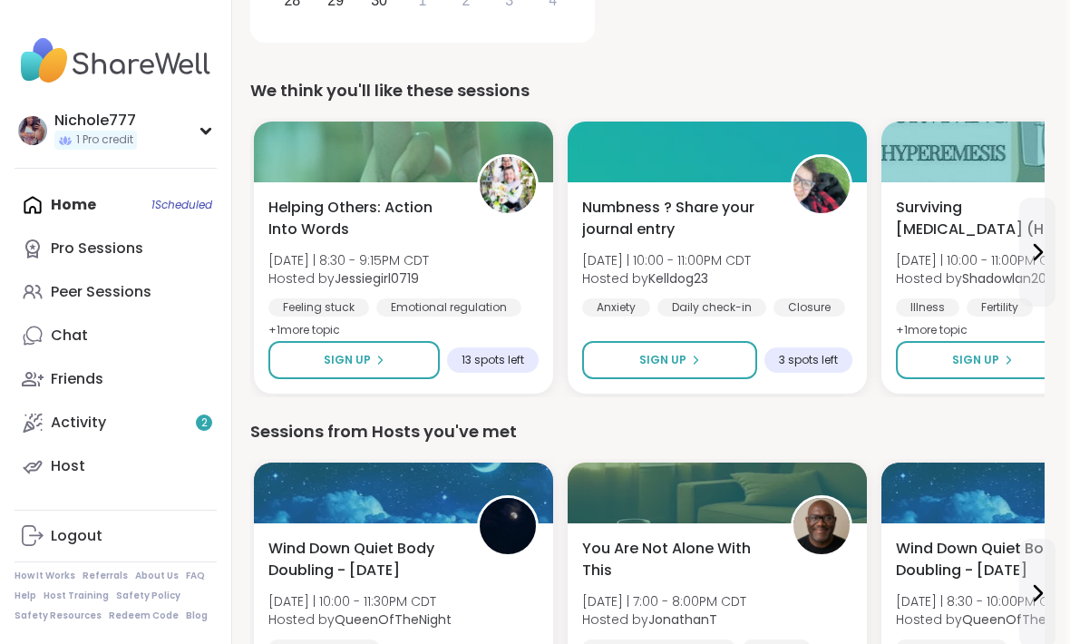
scroll to position [583, 4]
